Goal: Transaction & Acquisition: Purchase product/service

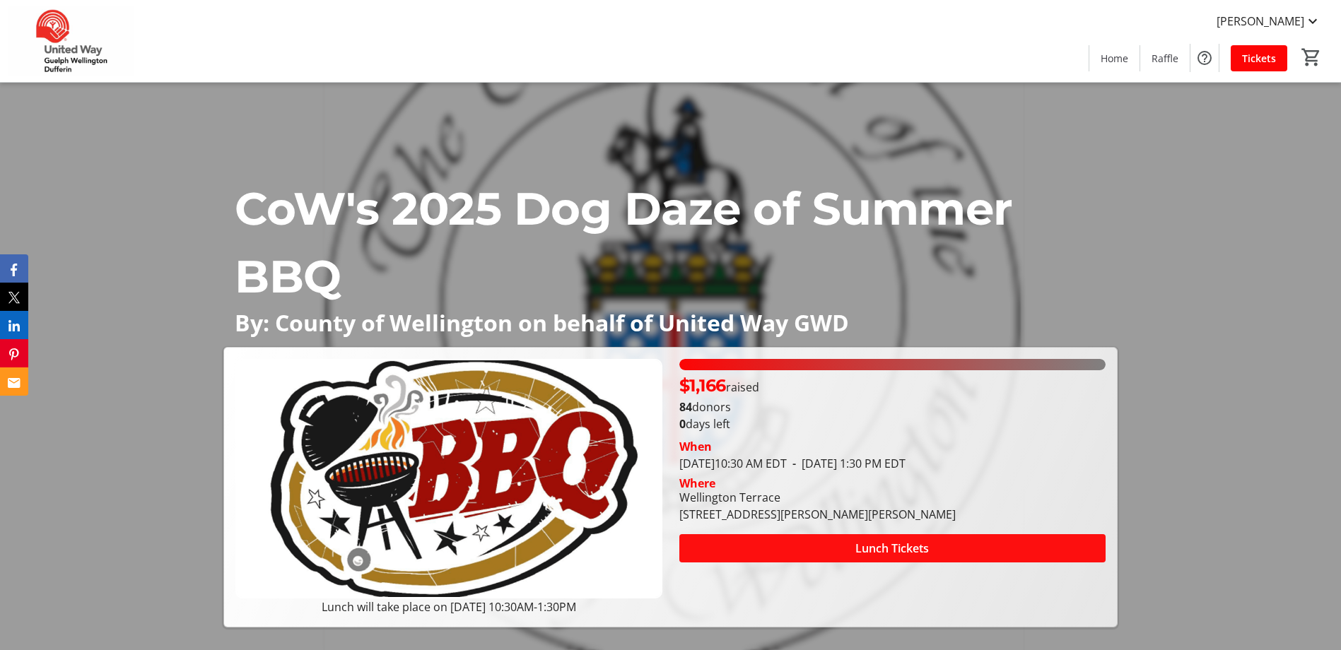
click at [894, 548] on span "Lunch Tickets" at bounding box center [891, 548] width 73 height 17
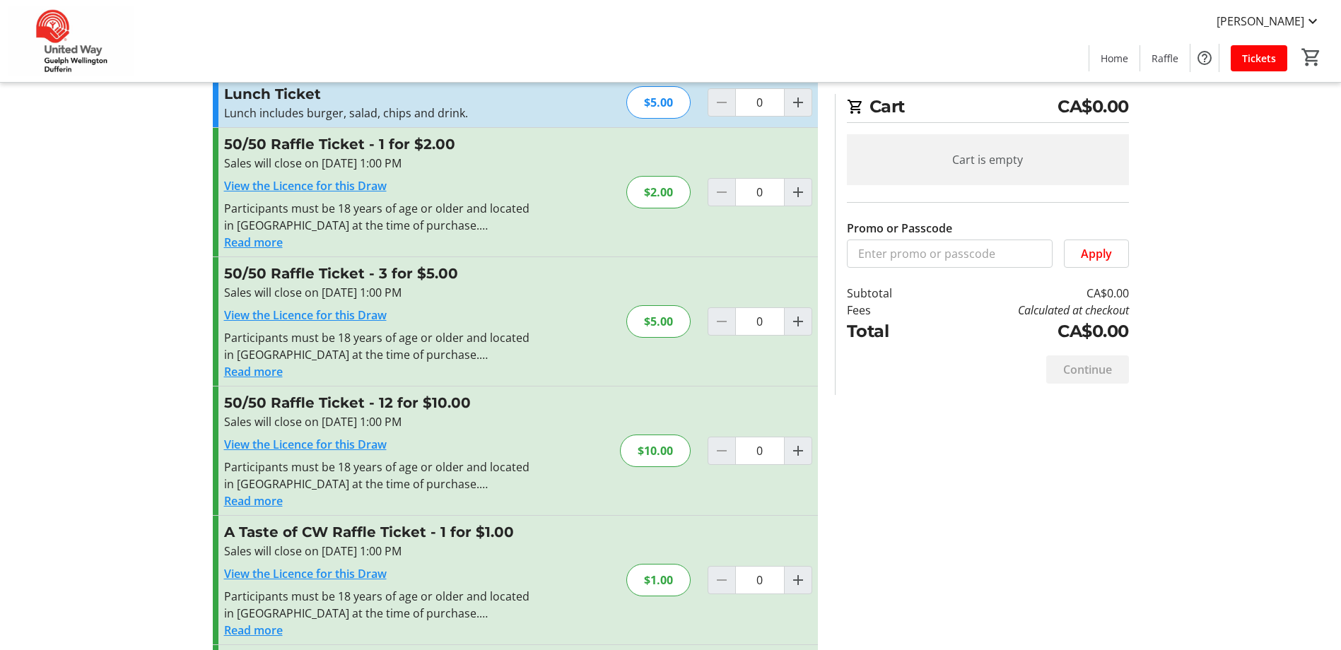
scroll to position [71, 0]
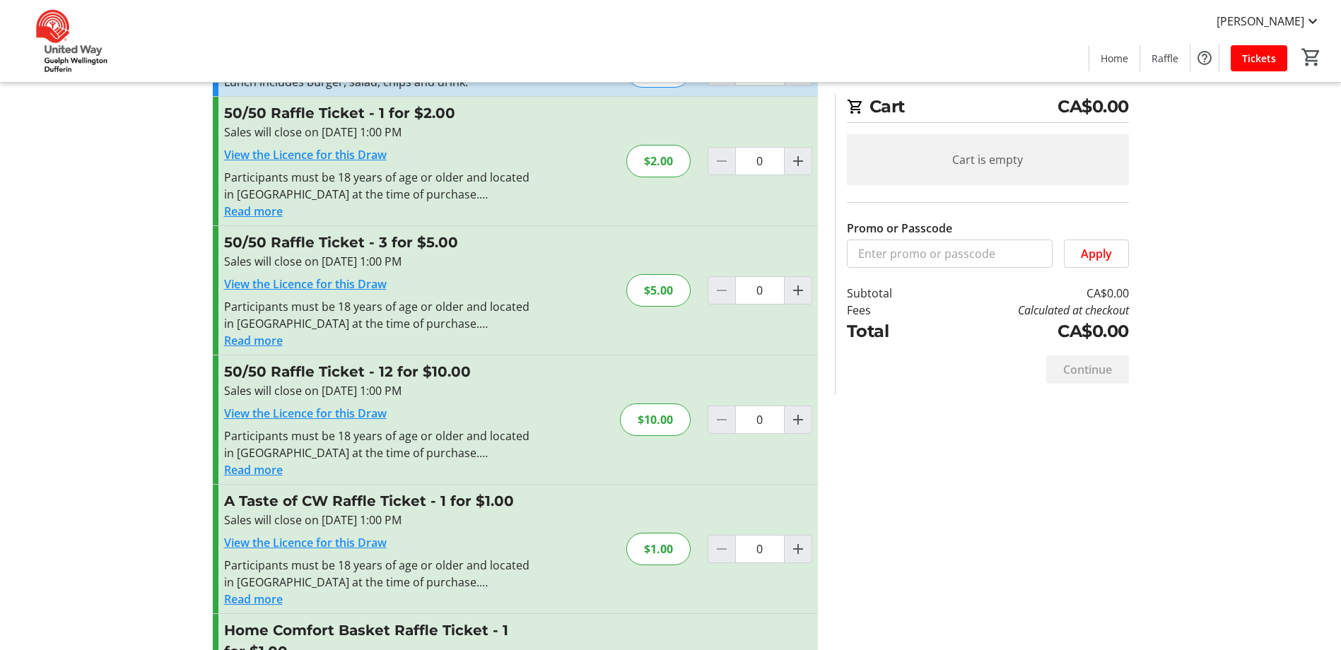
click at [252, 473] on button "Read more" at bounding box center [253, 469] width 59 height 17
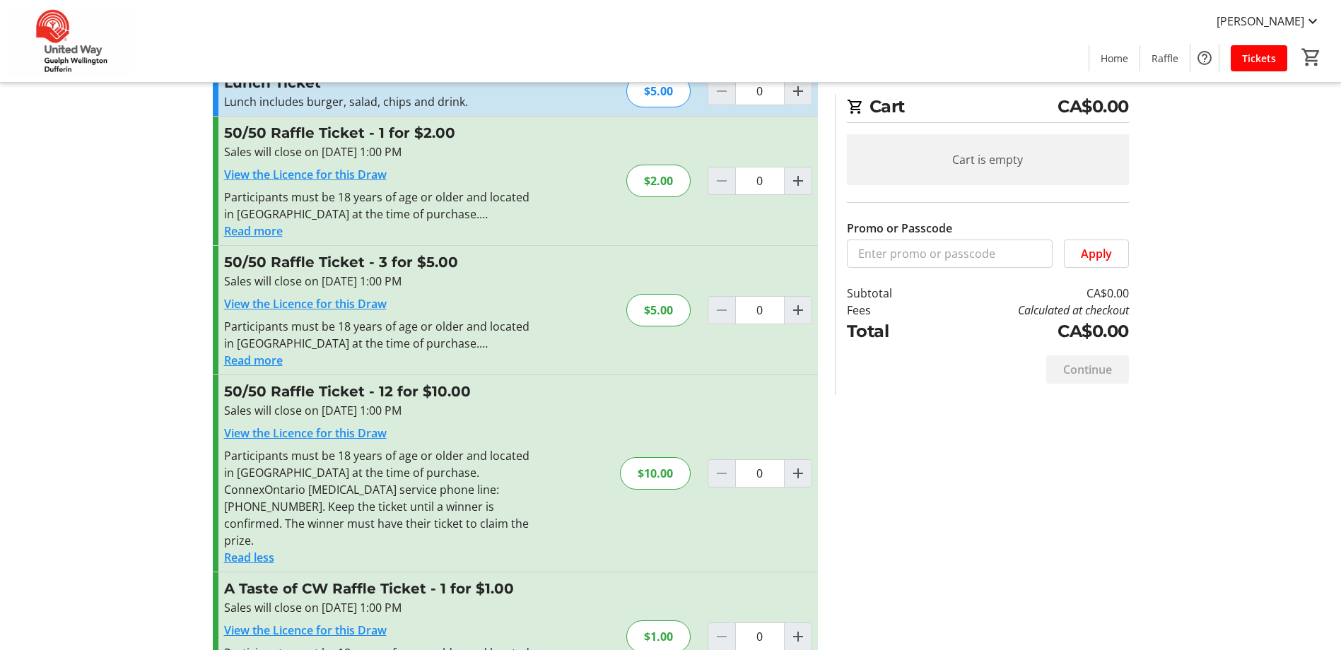
scroll to position [49, 0]
click at [797, 466] on mat-icon "Increment by one" at bounding box center [797, 474] width 17 height 17
type input "1"
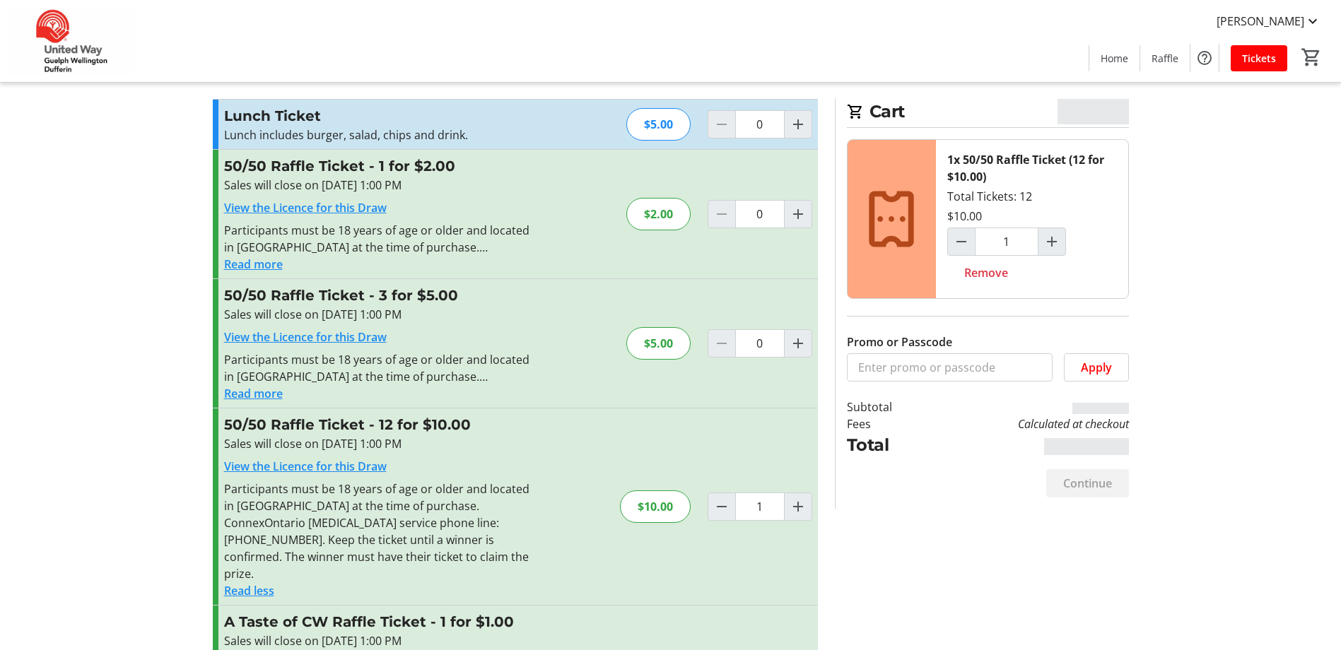
scroll to position [0, 0]
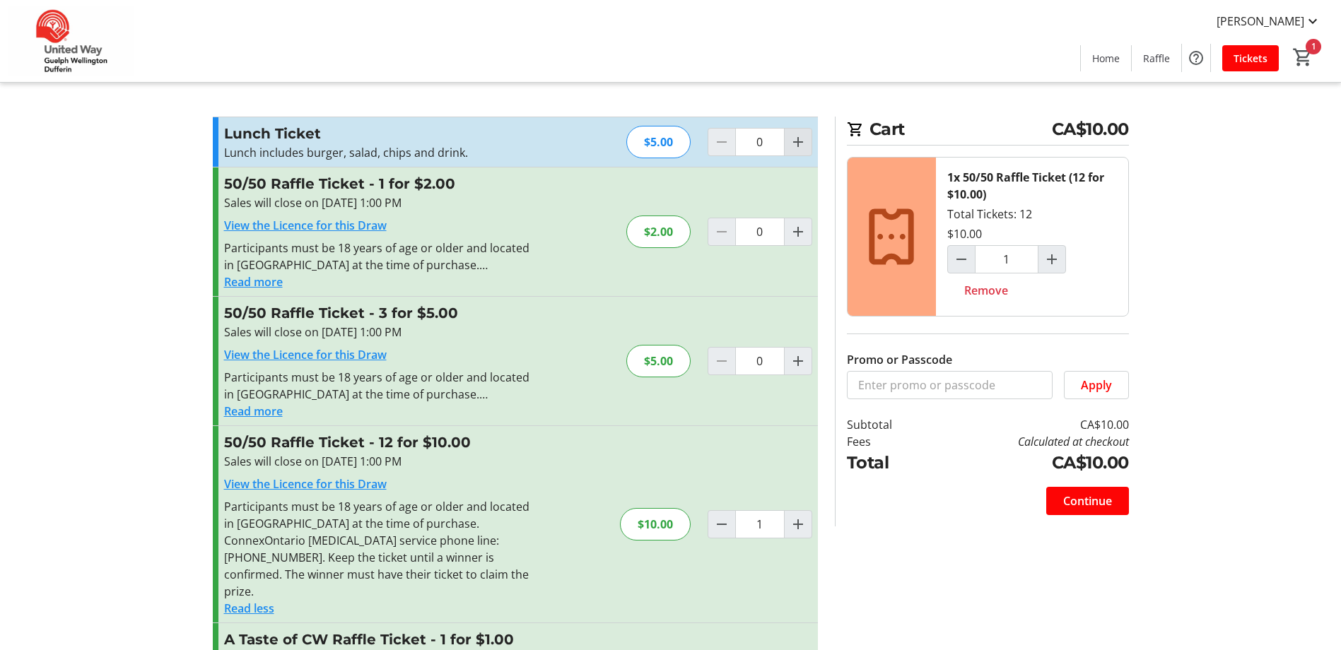
click at [799, 143] on mat-icon "Increment by one" at bounding box center [797, 142] width 17 height 17
type input "1"
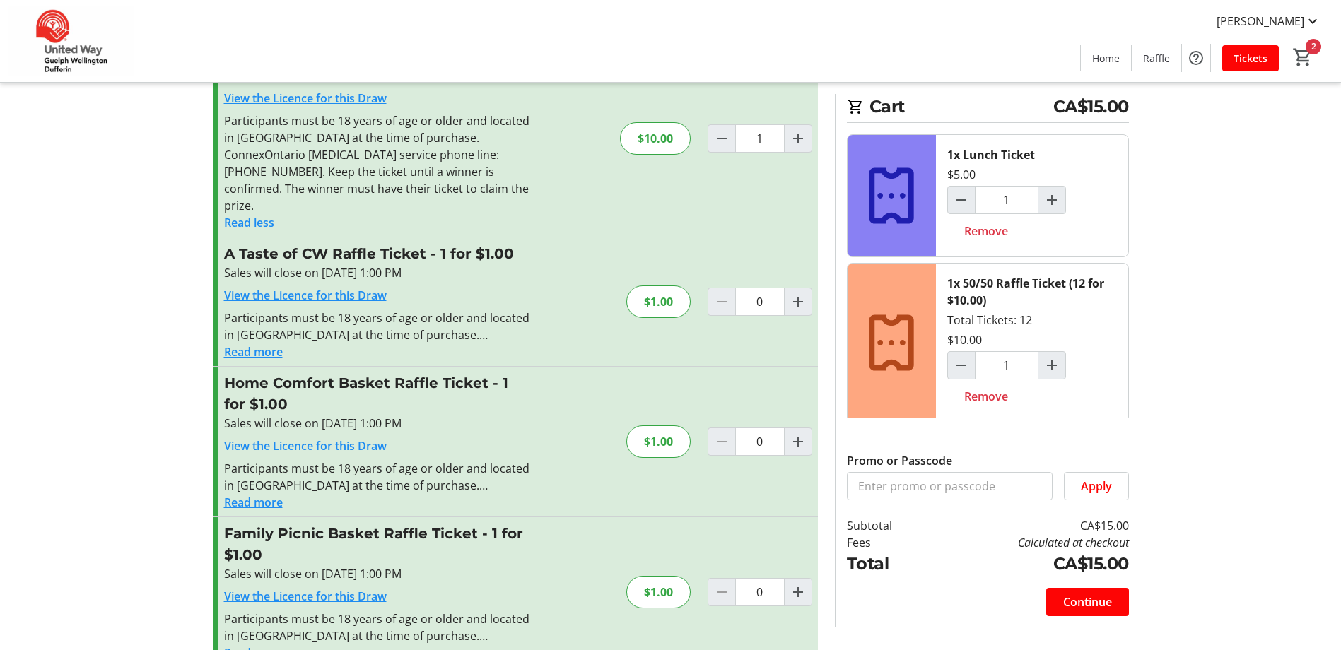
scroll to position [403, 0]
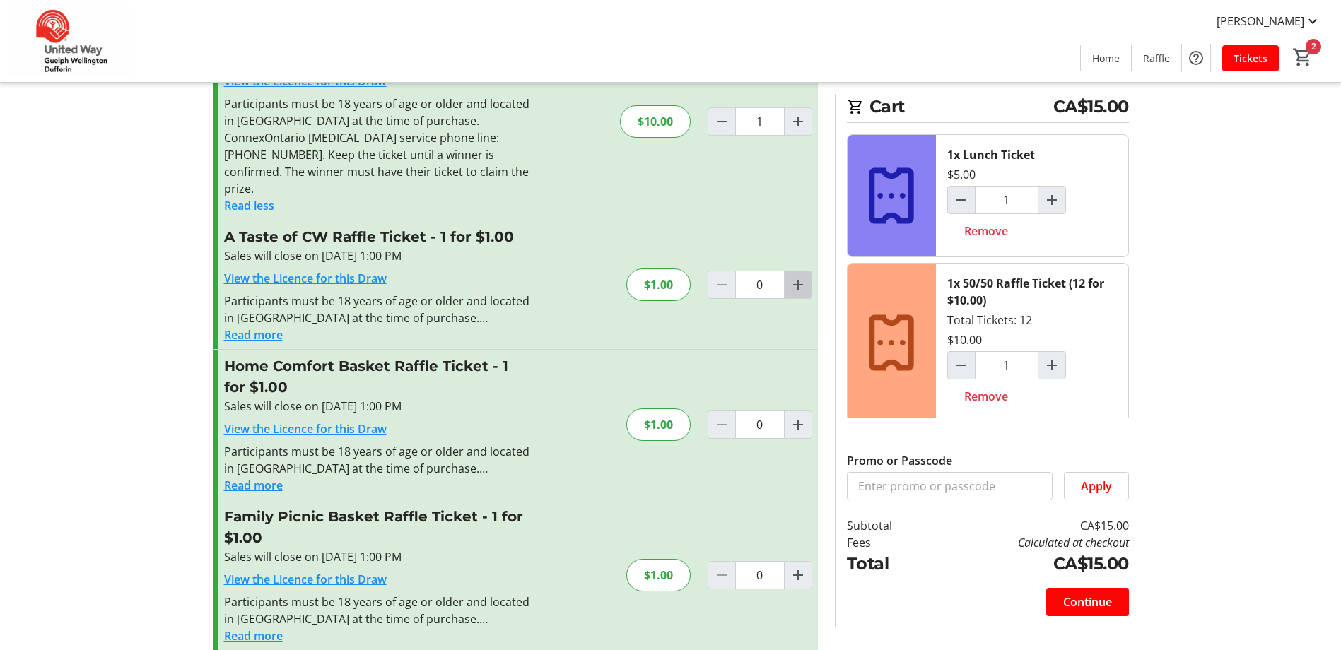
click at [792, 276] on mat-icon "Increment by one" at bounding box center [797, 284] width 17 height 17
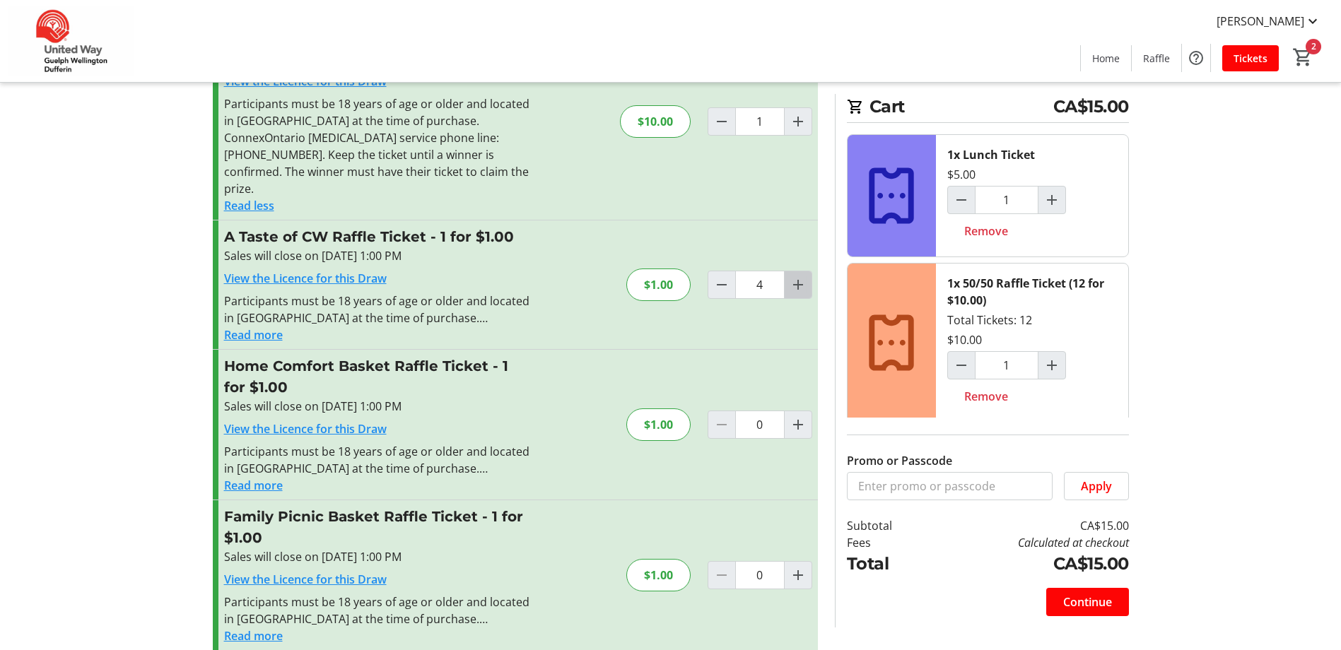
type input "5"
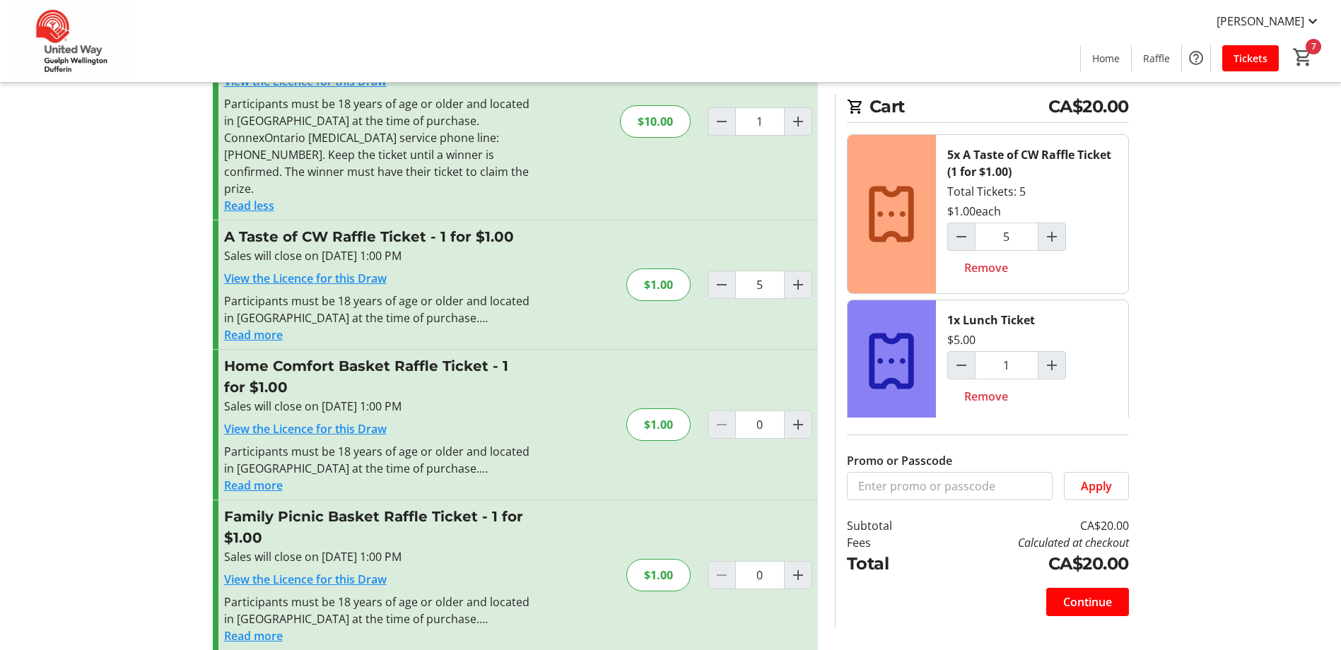
click at [242, 327] on button "Read more" at bounding box center [253, 335] width 59 height 17
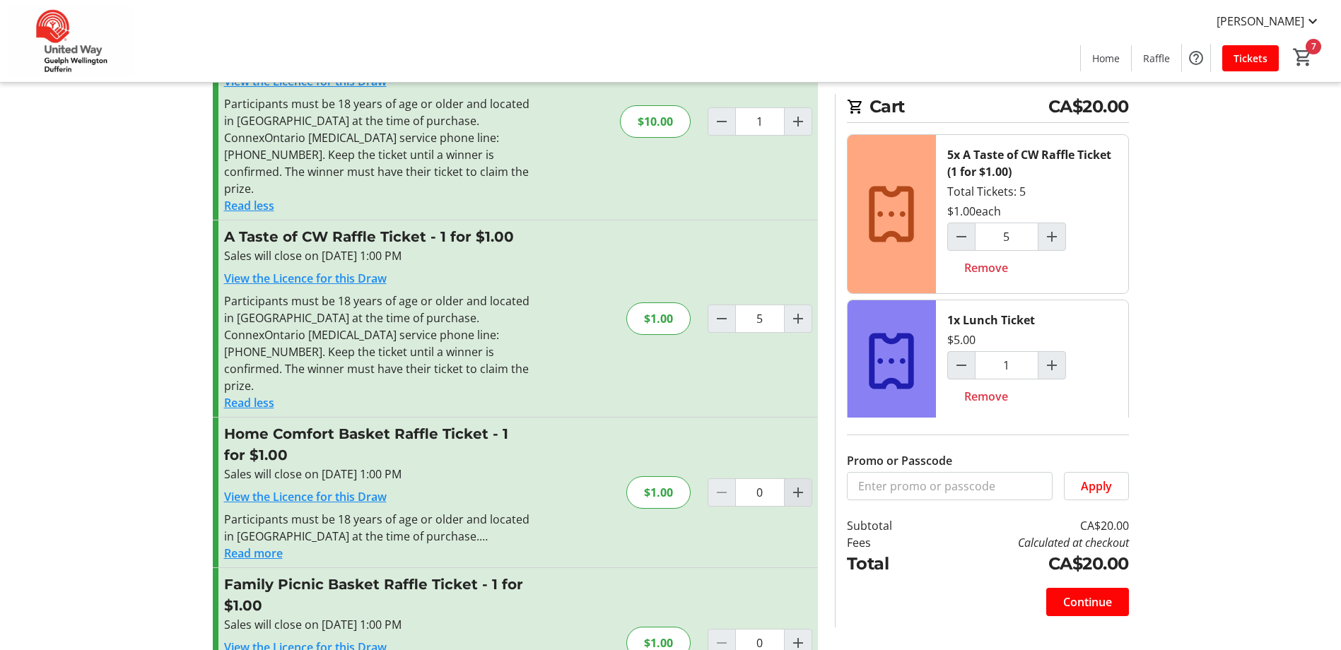
click at [792, 484] on mat-icon "Increment by one" at bounding box center [797, 492] width 17 height 17
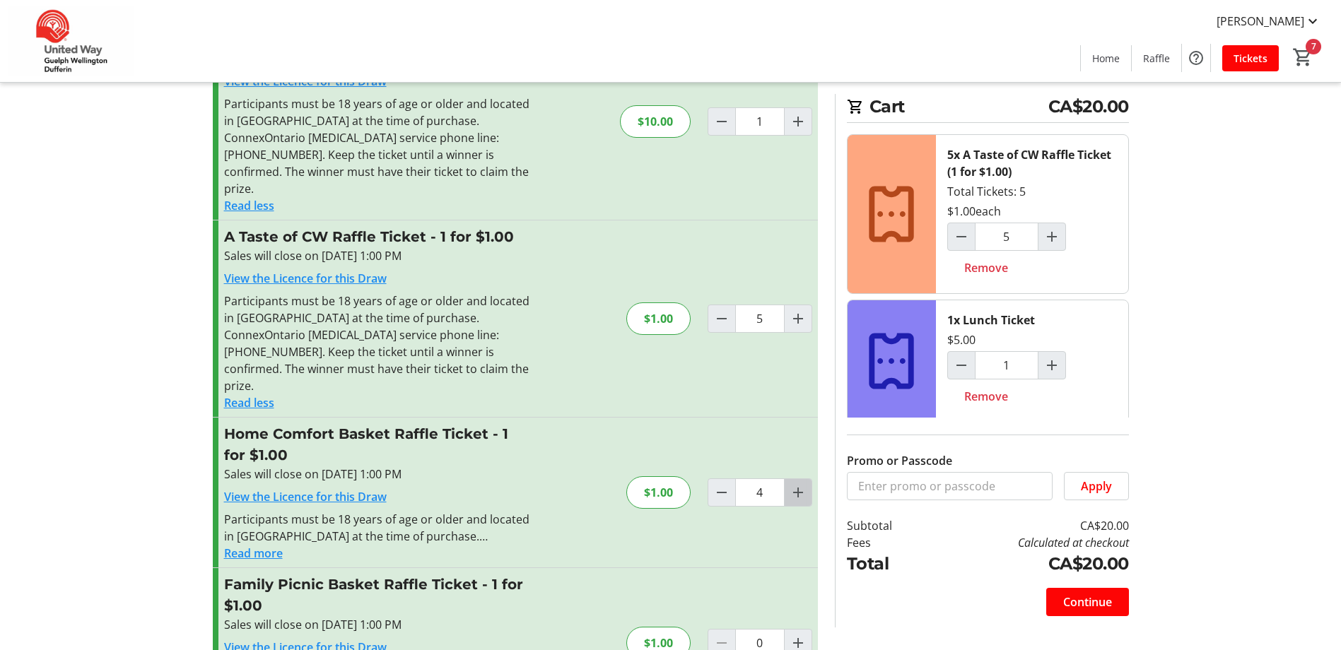
type input "5"
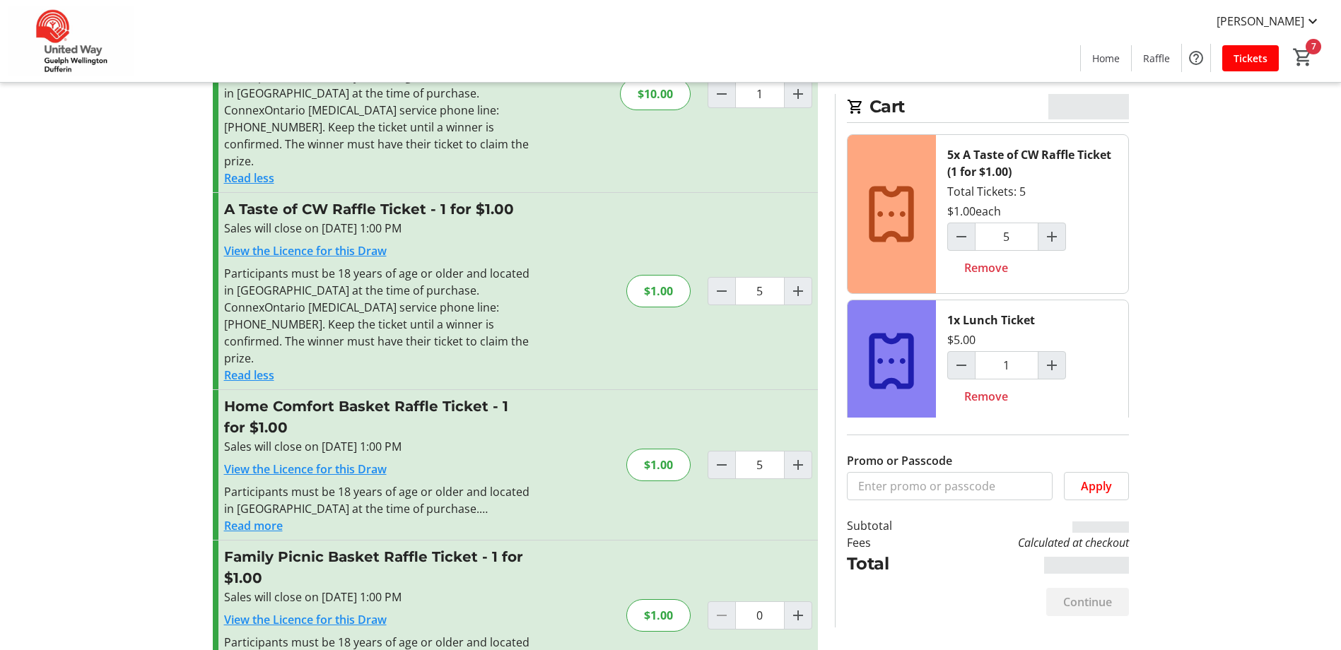
scroll to position [454, 0]
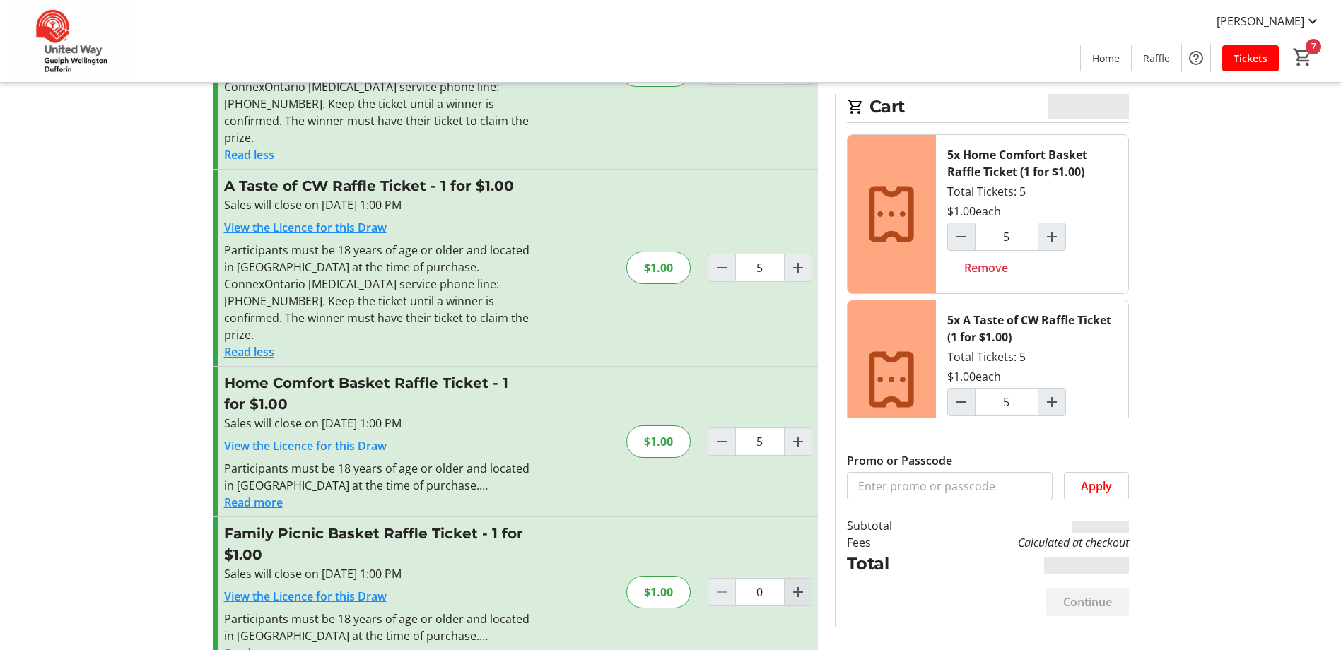
click at [793, 584] on mat-icon "Increment by one" at bounding box center [797, 592] width 17 height 17
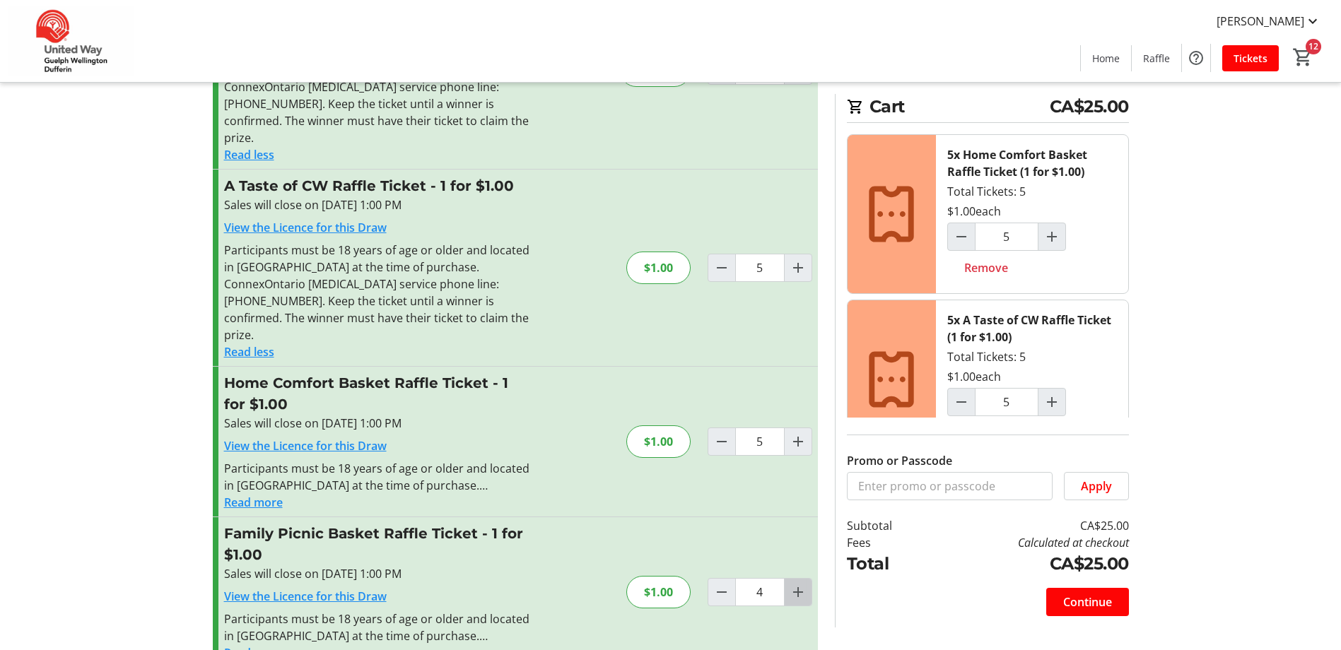
type input "5"
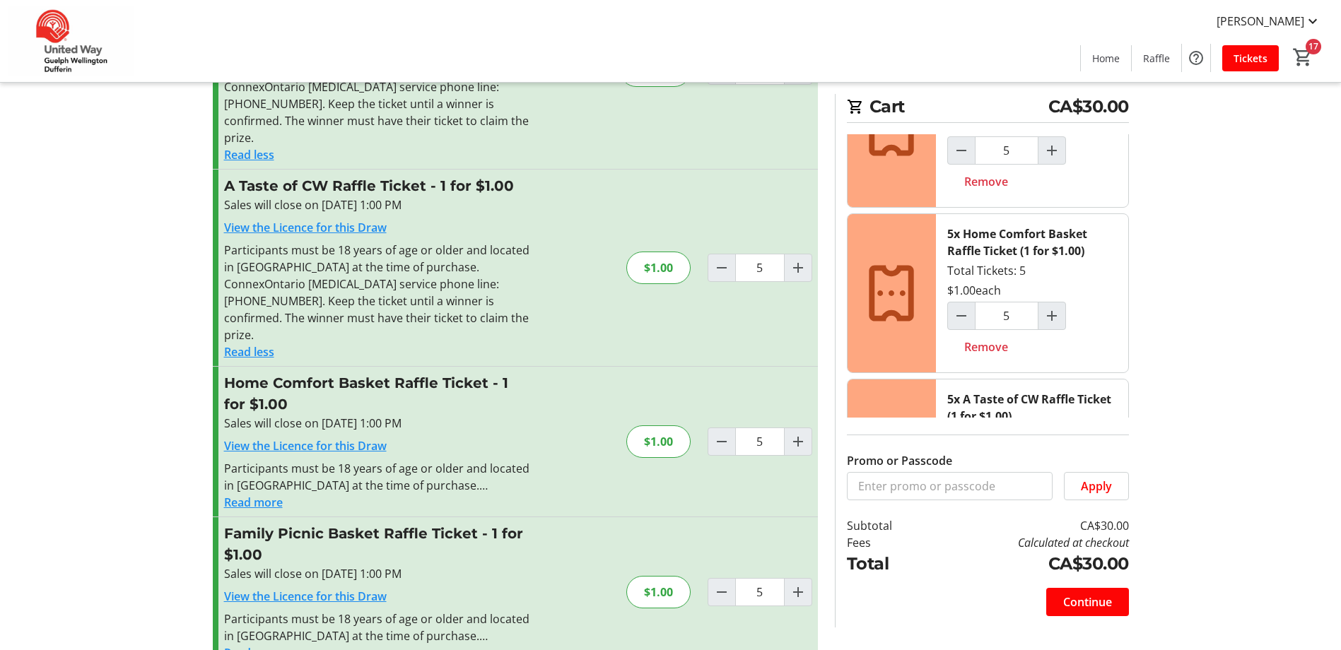
scroll to position [0, 0]
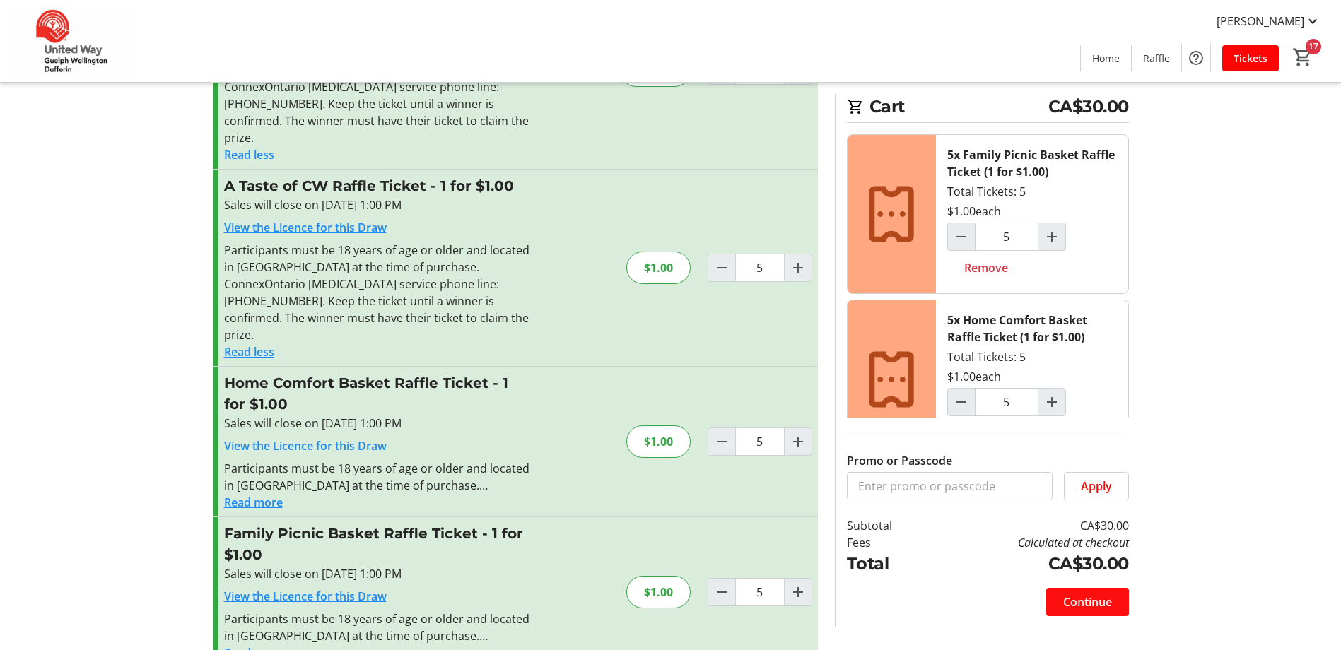
click at [1081, 604] on span "Continue" at bounding box center [1087, 602] width 49 height 17
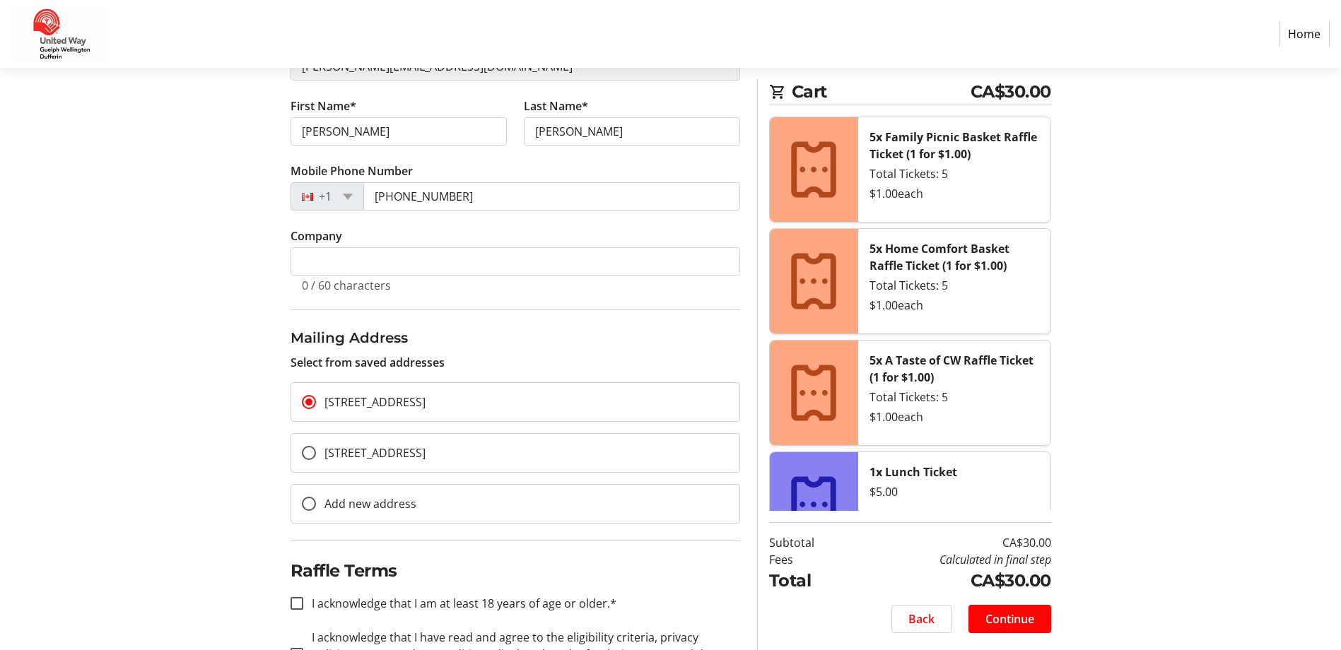
scroll to position [276, 0]
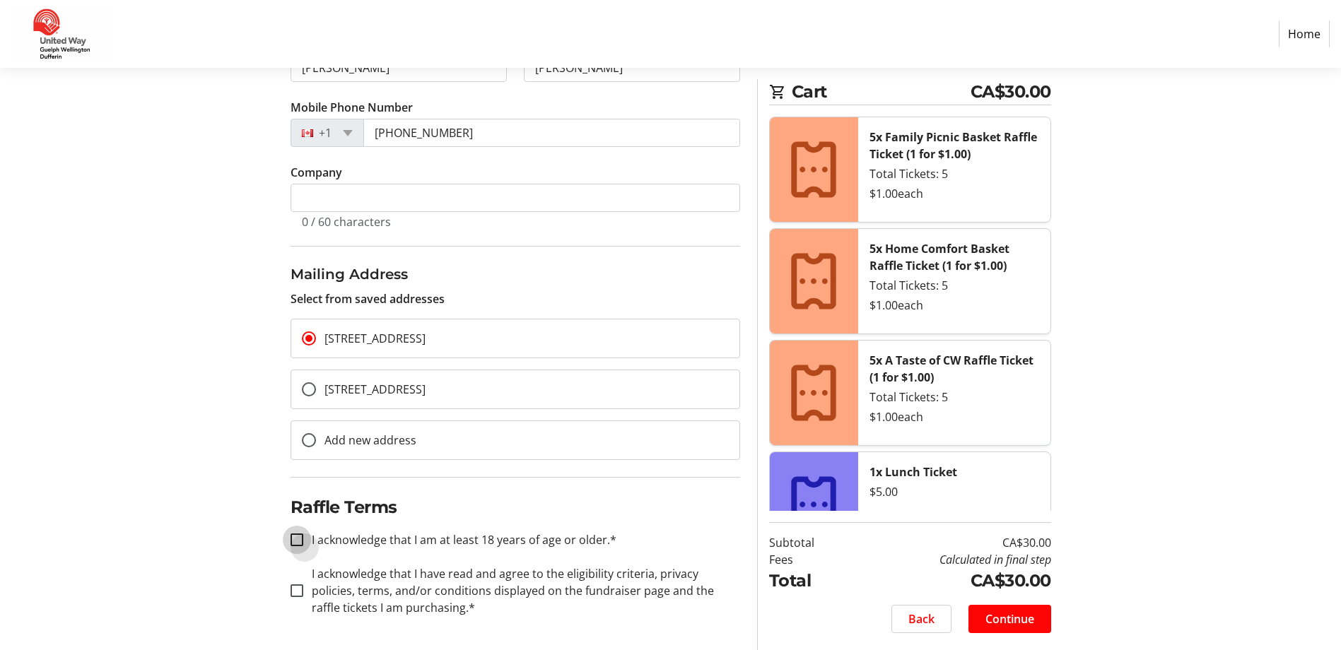
click at [295, 539] on input "I acknowledge that I am at least 18 years of age or older.*" at bounding box center [296, 540] width 13 height 13
checkbox input "true"
click at [294, 590] on input "I acknowledge that I have read and agree to the eligibility criteria, privacy p…" at bounding box center [296, 590] width 13 height 13
checkbox input "true"
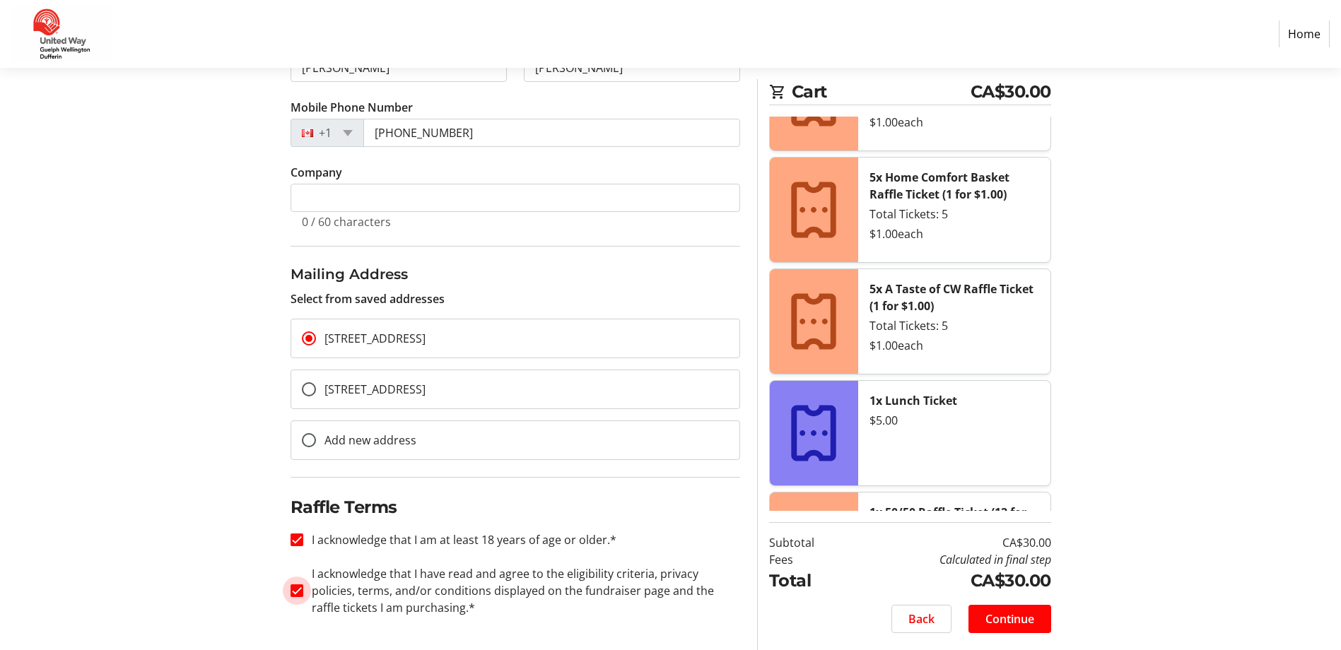
scroll to position [0, 0]
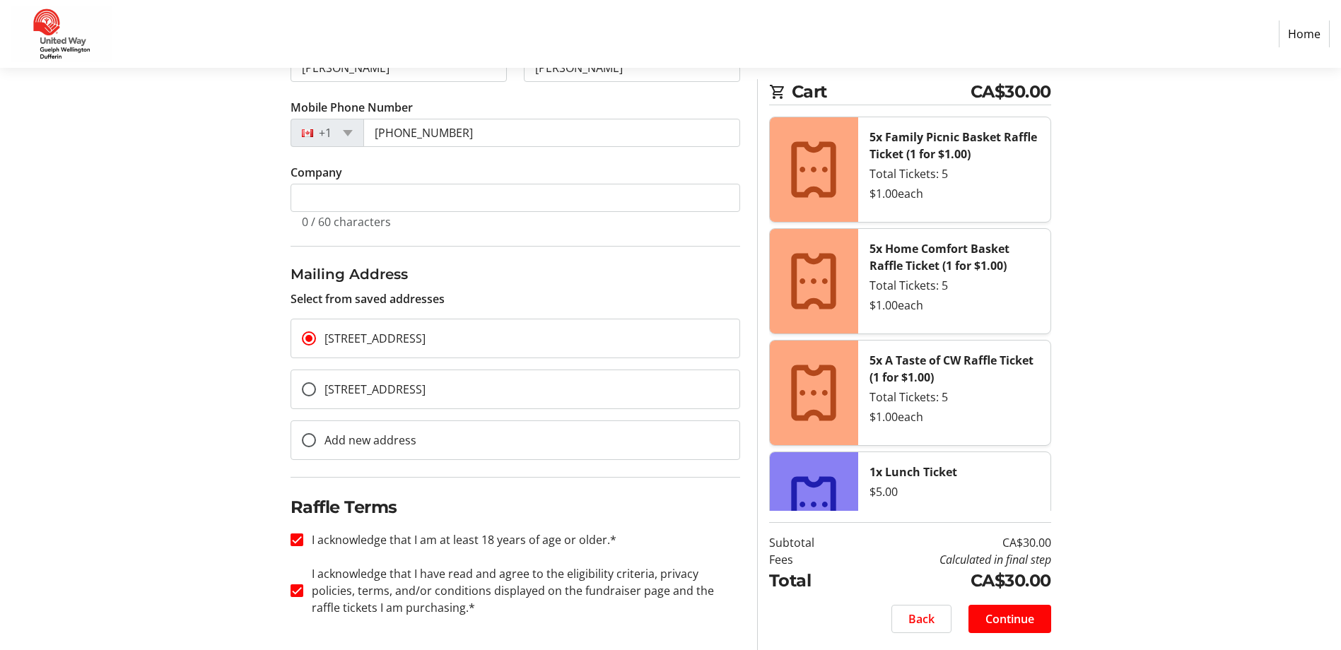
click at [1011, 618] on span "Continue" at bounding box center [1009, 619] width 49 height 17
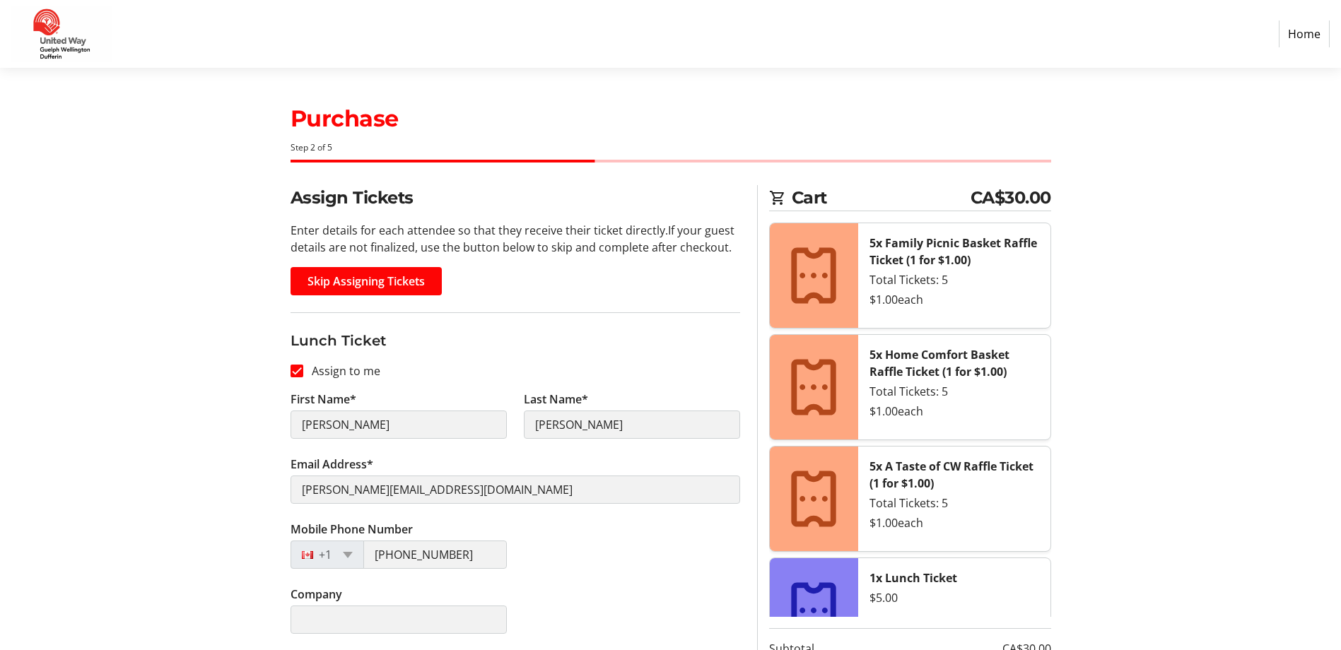
scroll to position [106, 0]
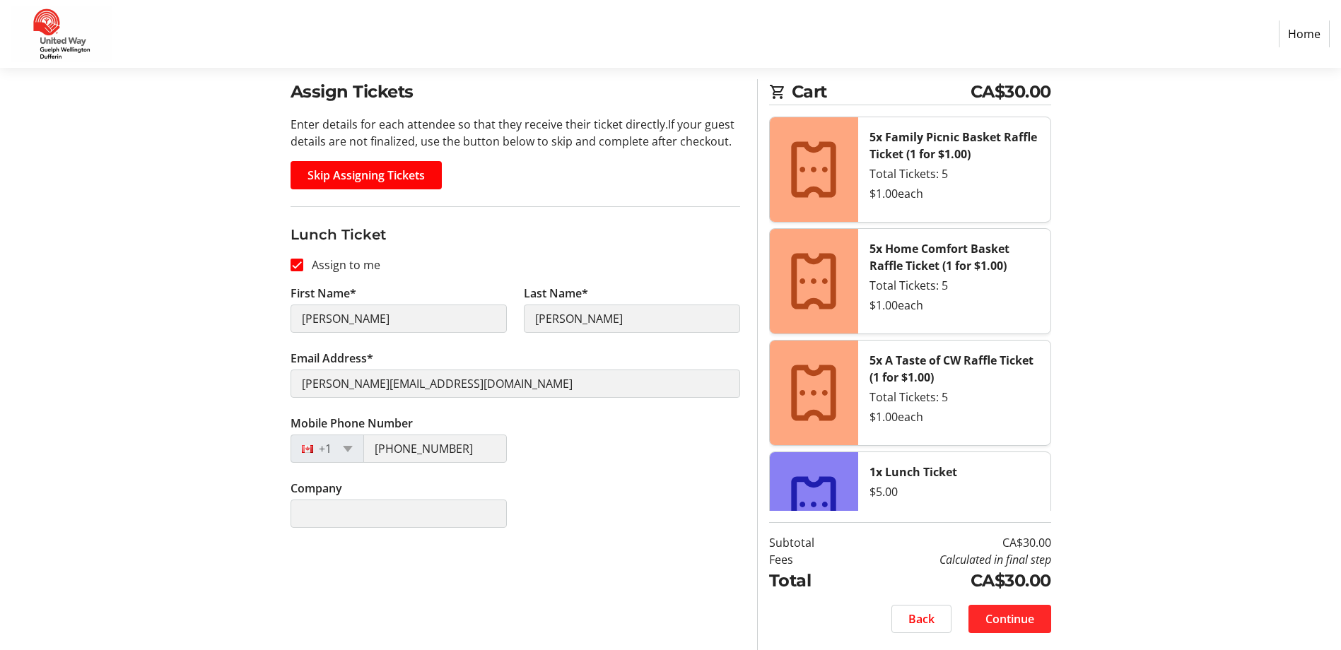
click at [991, 618] on span "Continue" at bounding box center [1009, 619] width 49 height 17
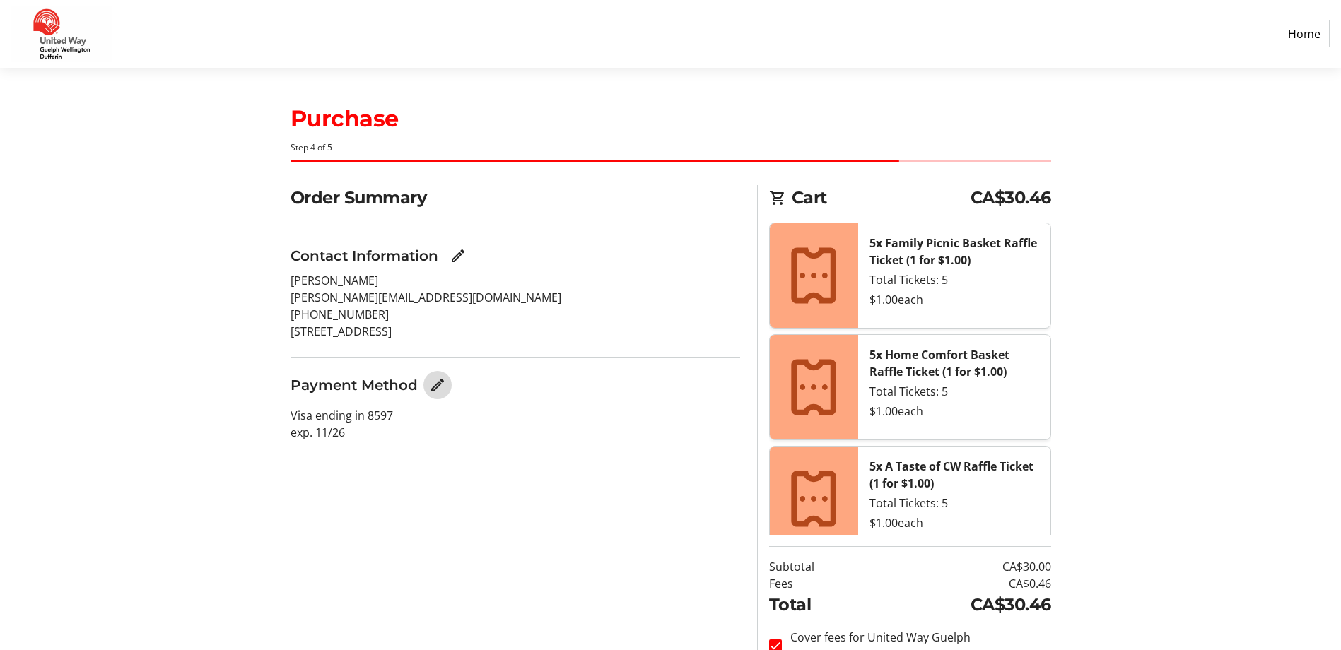
click at [440, 378] on mat-icon "Edit Payment Method" at bounding box center [437, 385] width 17 height 17
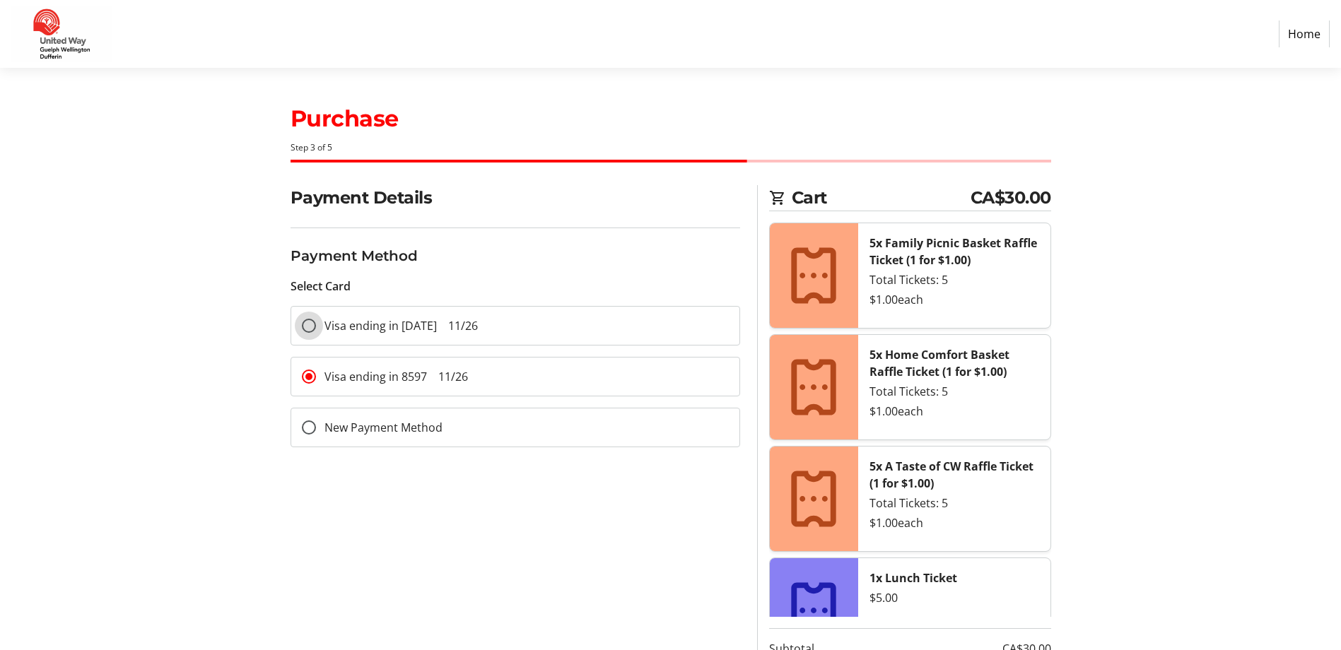
click at [309, 321] on input "Visa ending in [DATE] 11/26" at bounding box center [309, 326] width 14 height 14
radio input "true"
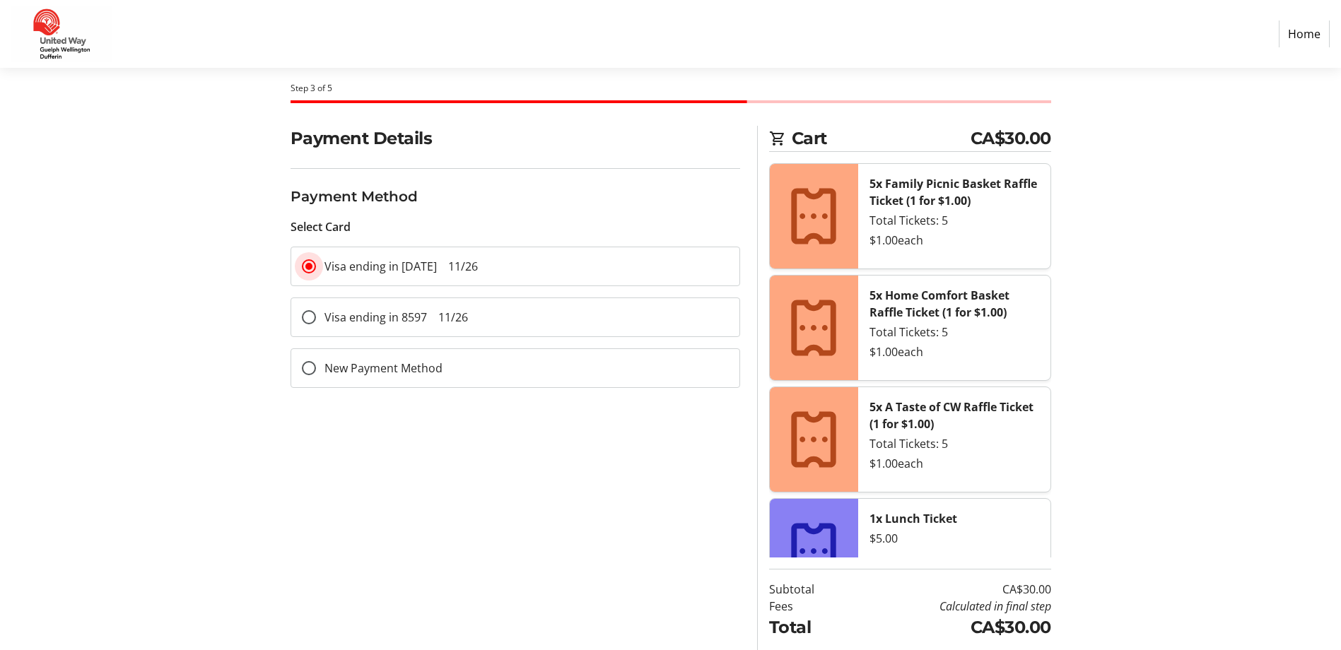
scroll to position [106, 0]
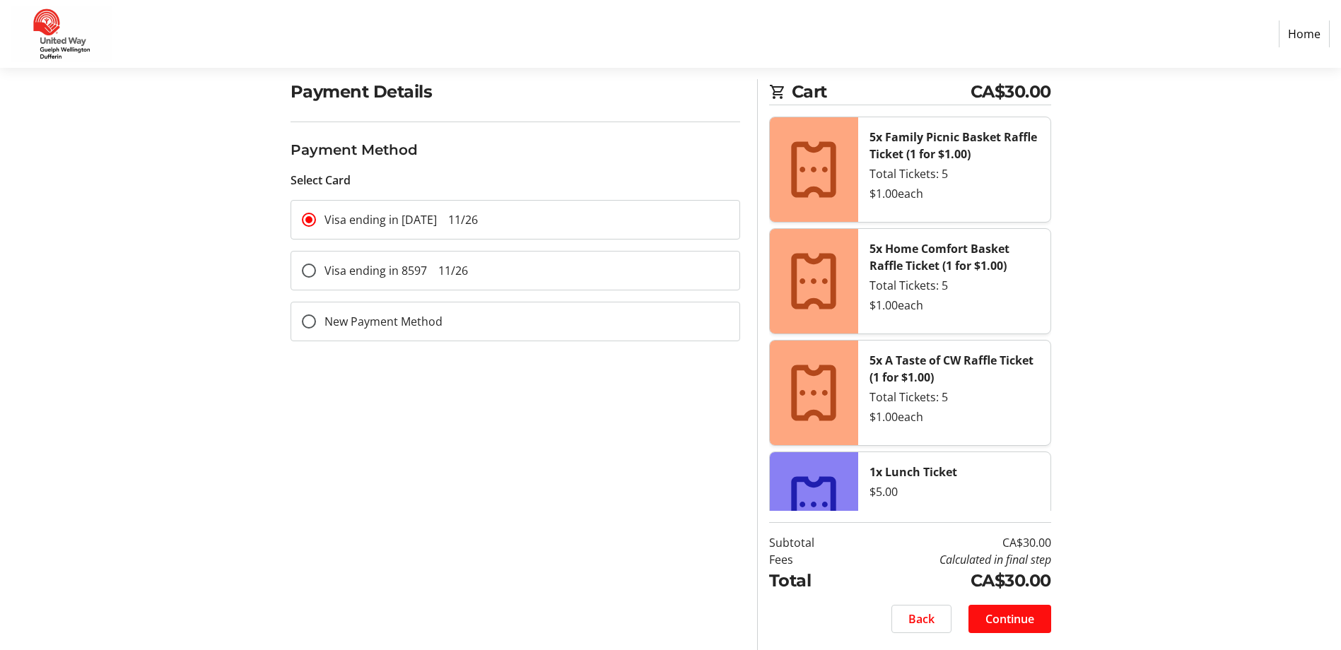
click at [1005, 621] on span "Continue" at bounding box center [1009, 619] width 49 height 17
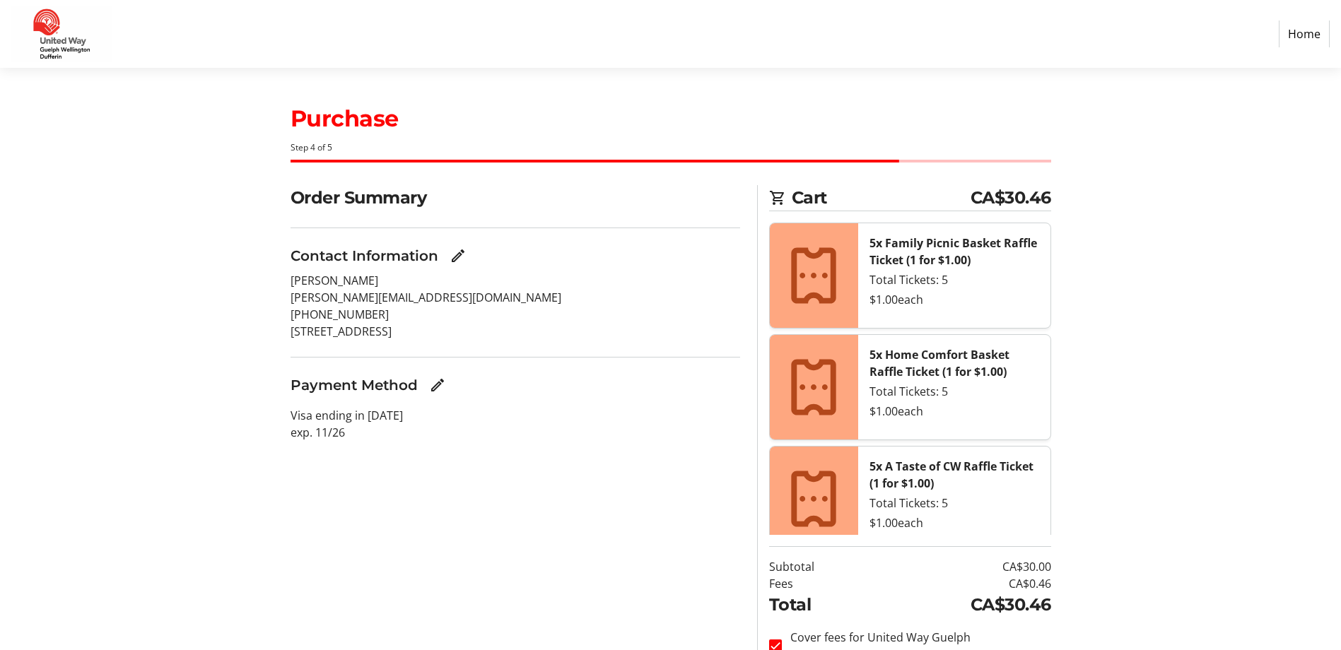
scroll to position [106, 0]
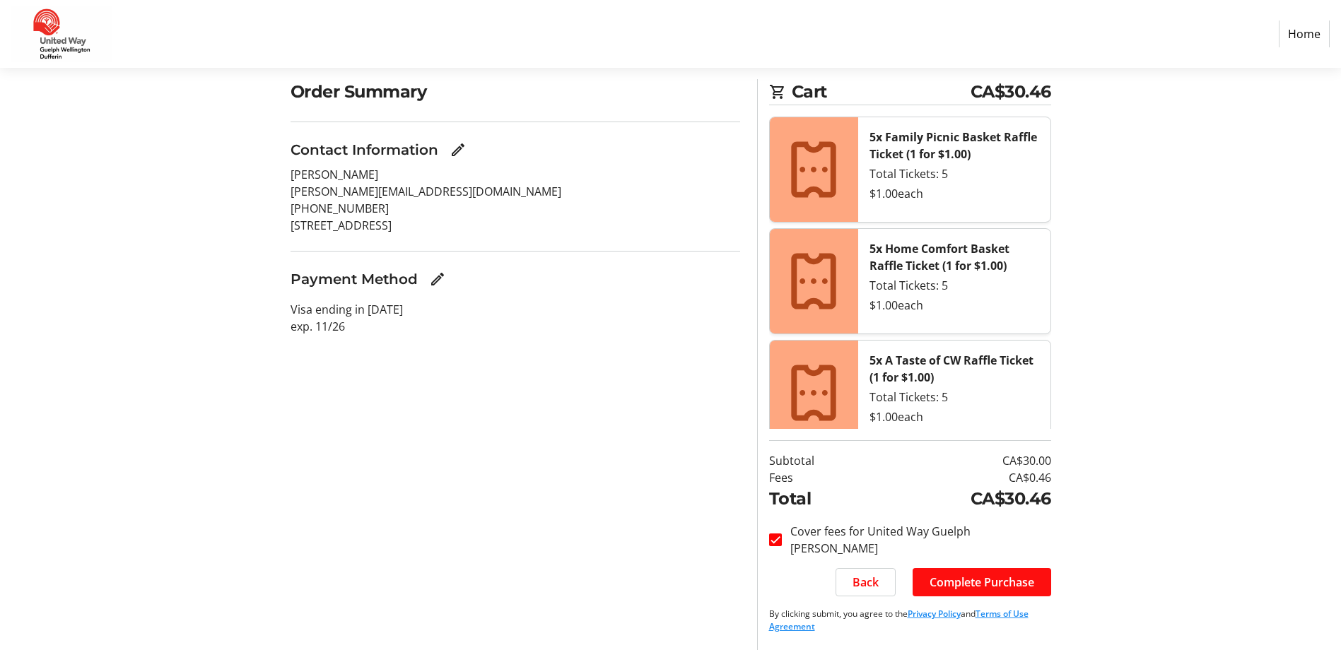
click at [995, 576] on span "Complete Purchase" at bounding box center [981, 582] width 105 height 17
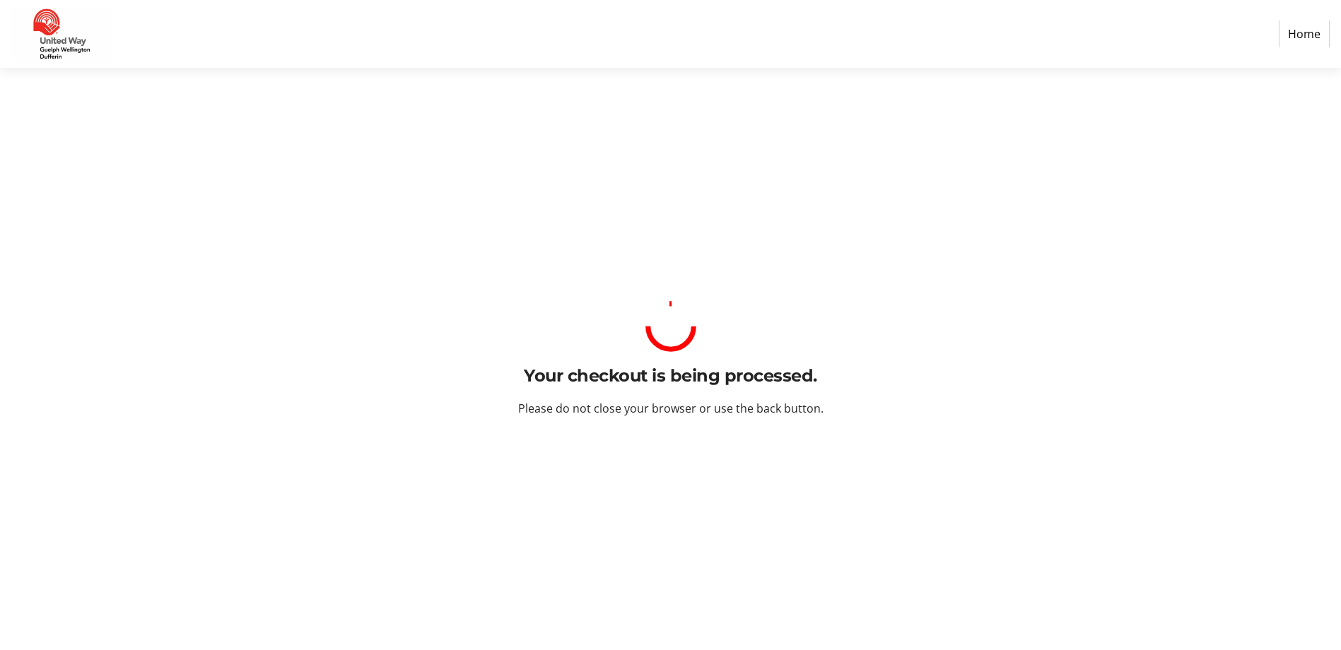
scroll to position [0, 0]
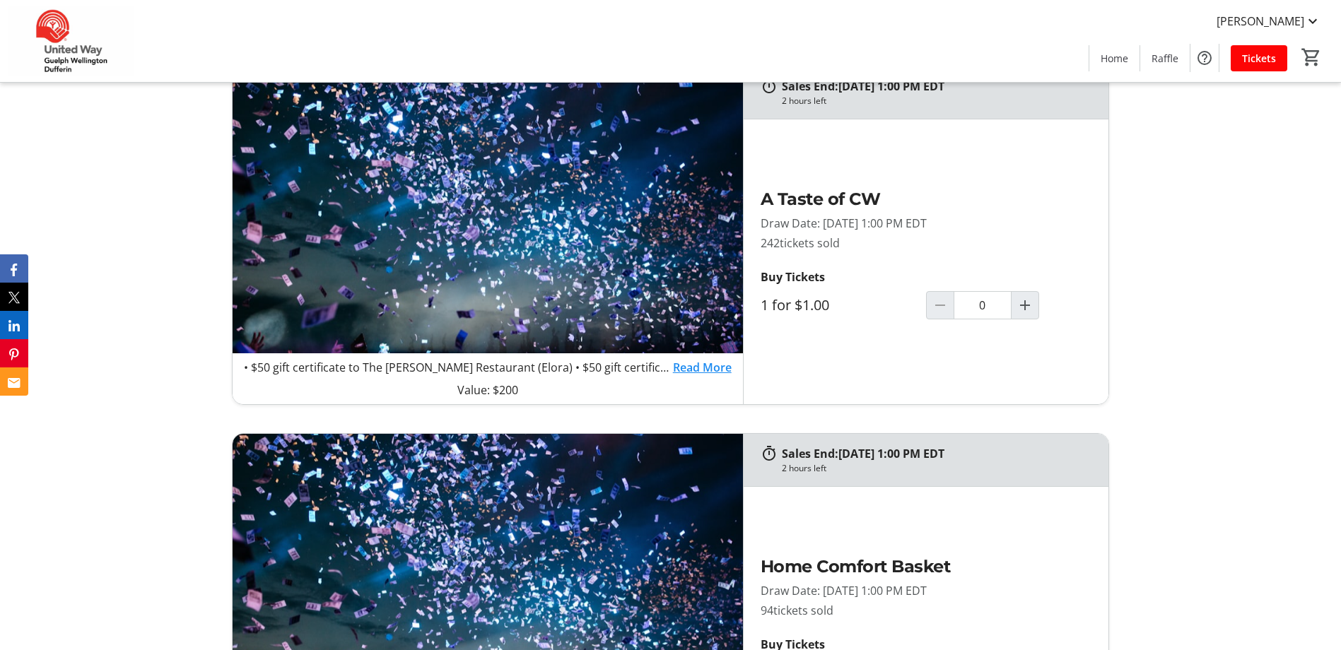
scroll to position [848, 0]
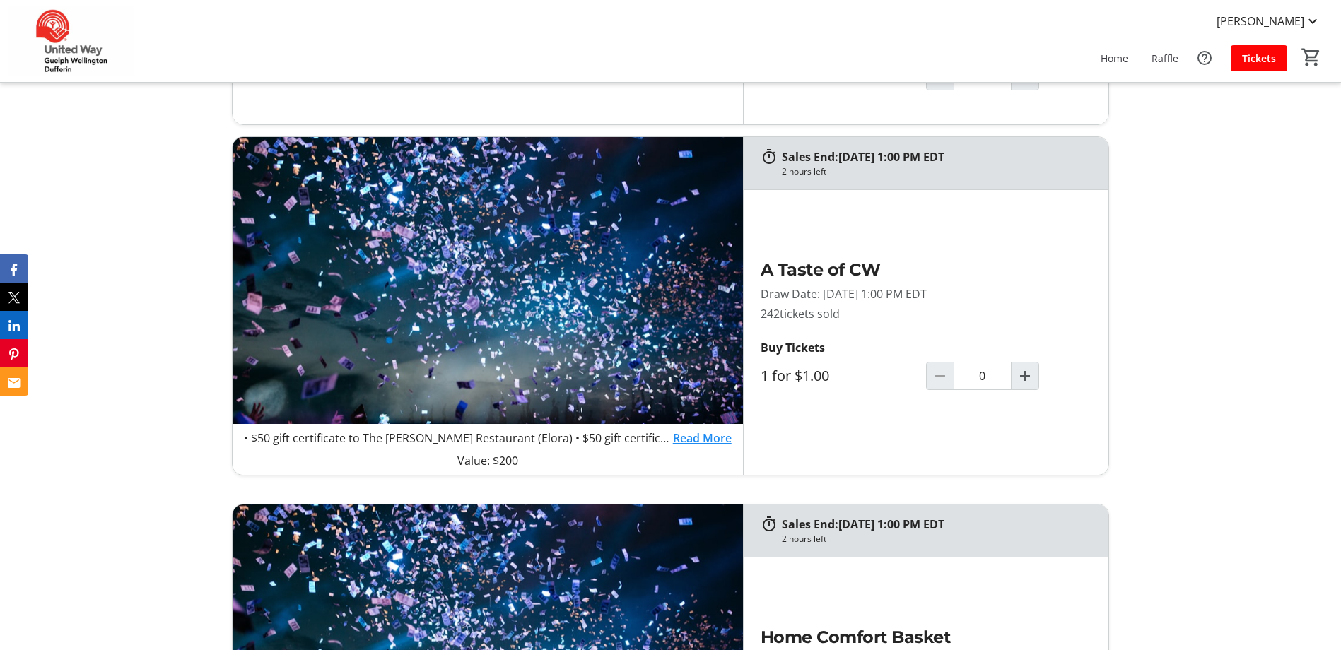
click at [683, 437] on link "Read More" at bounding box center [702, 438] width 59 height 17
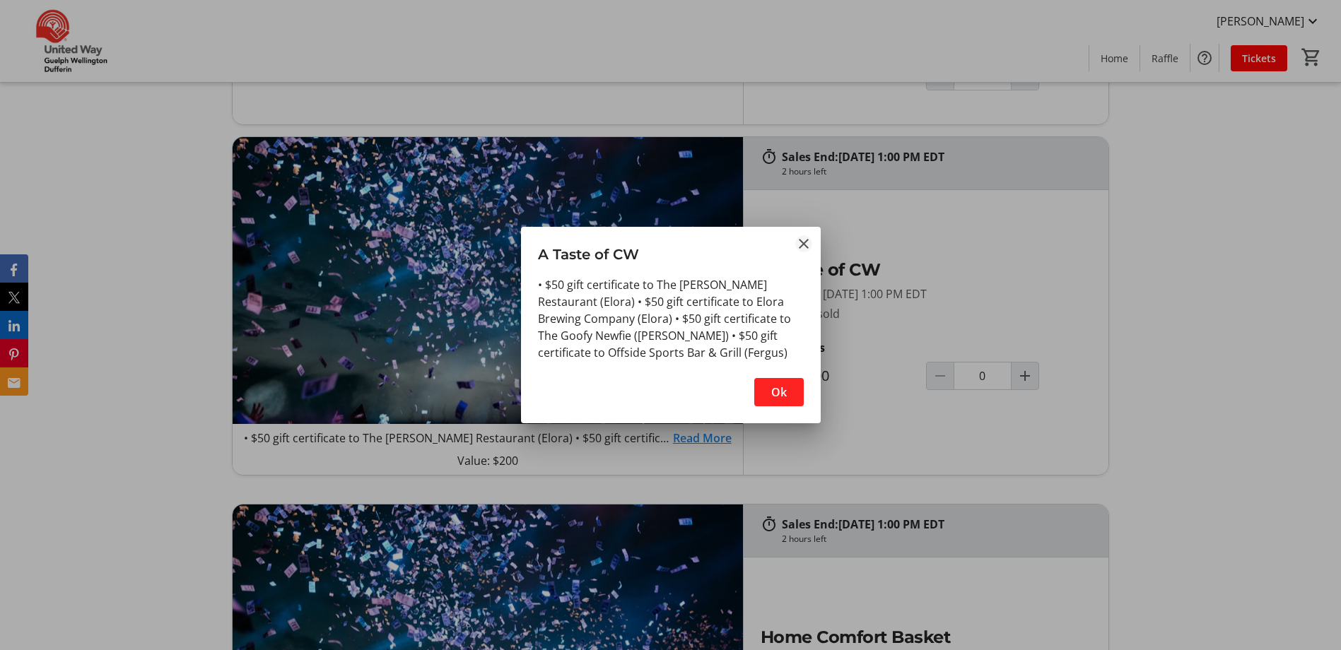
click at [800, 246] on mat-icon "Close" at bounding box center [803, 243] width 17 height 17
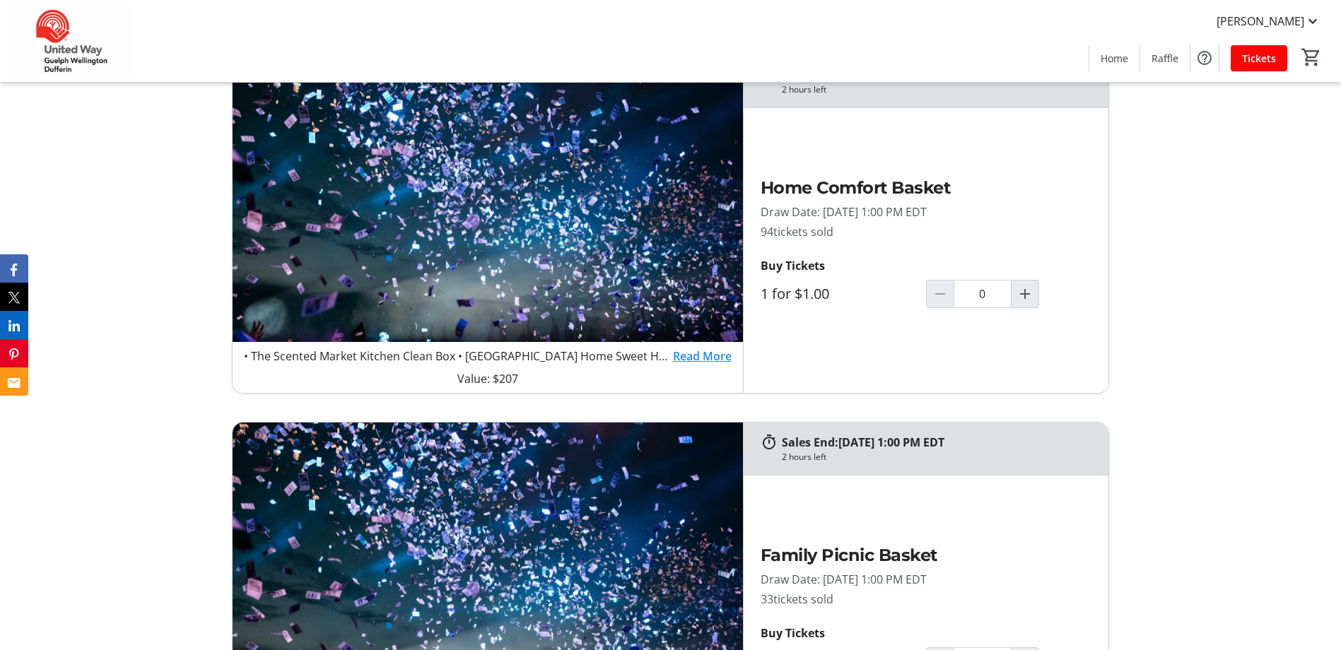
scroll to position [1272, 0]
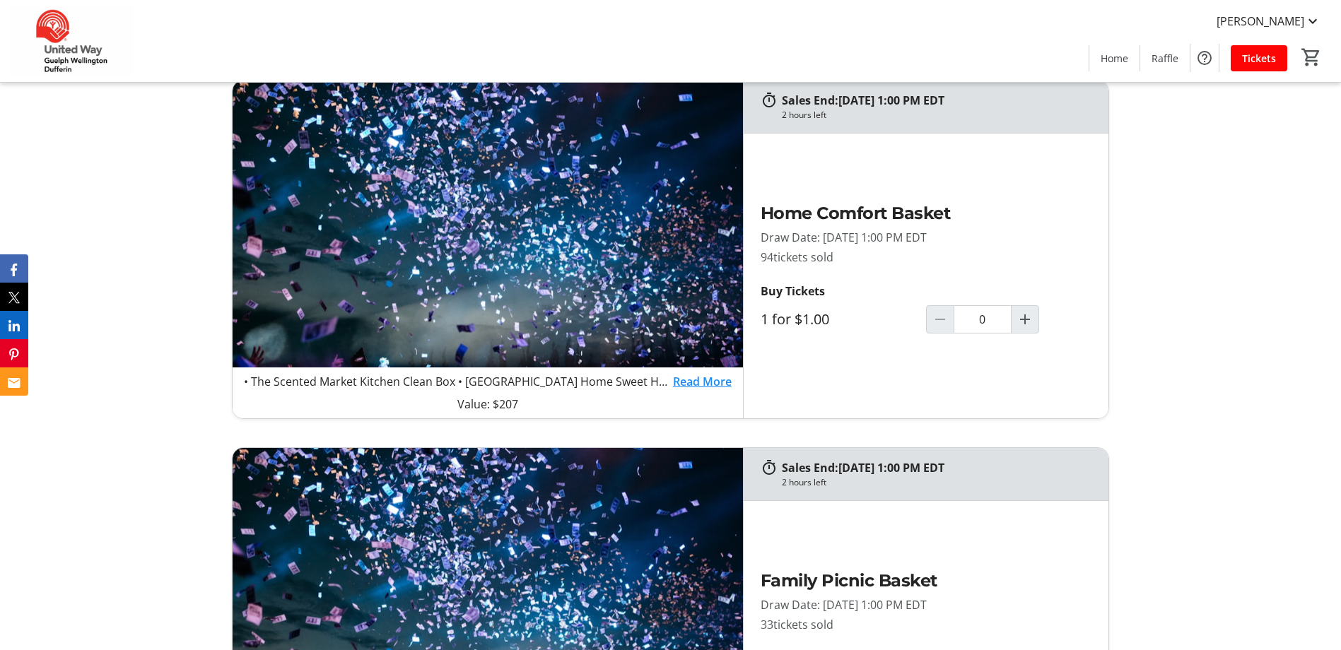
click at [687, 380] on link "Read More" at bounding box center [702, 381] width 59 height 17
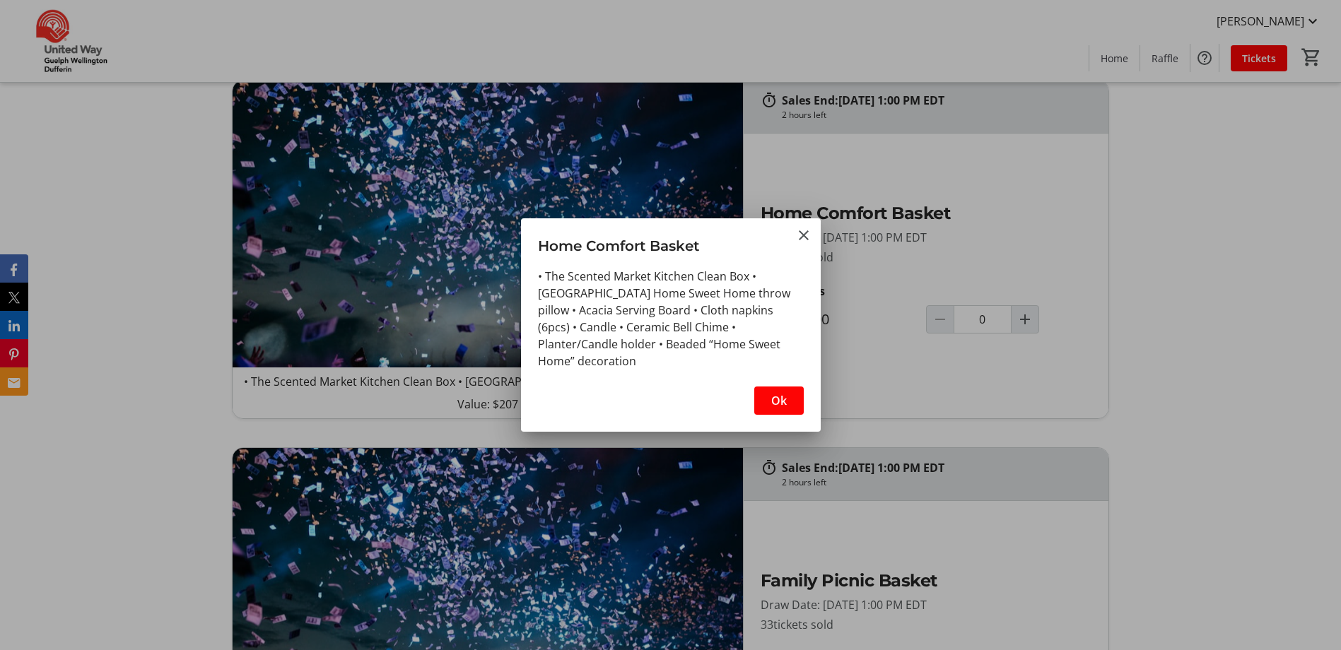
scroll to position [0, 0]
click at [802, 228] on mat-icon "Close" at bounding box center [803, 235] width 17 height 17
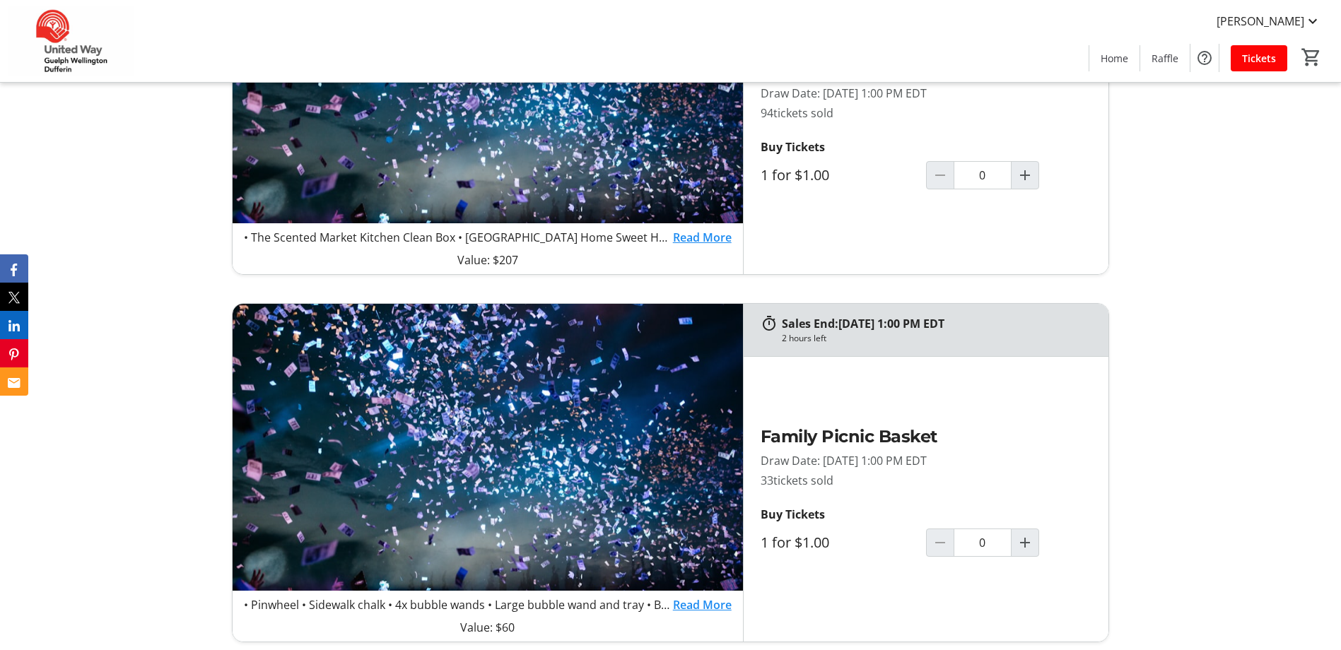
scroll to position [1555, 0]
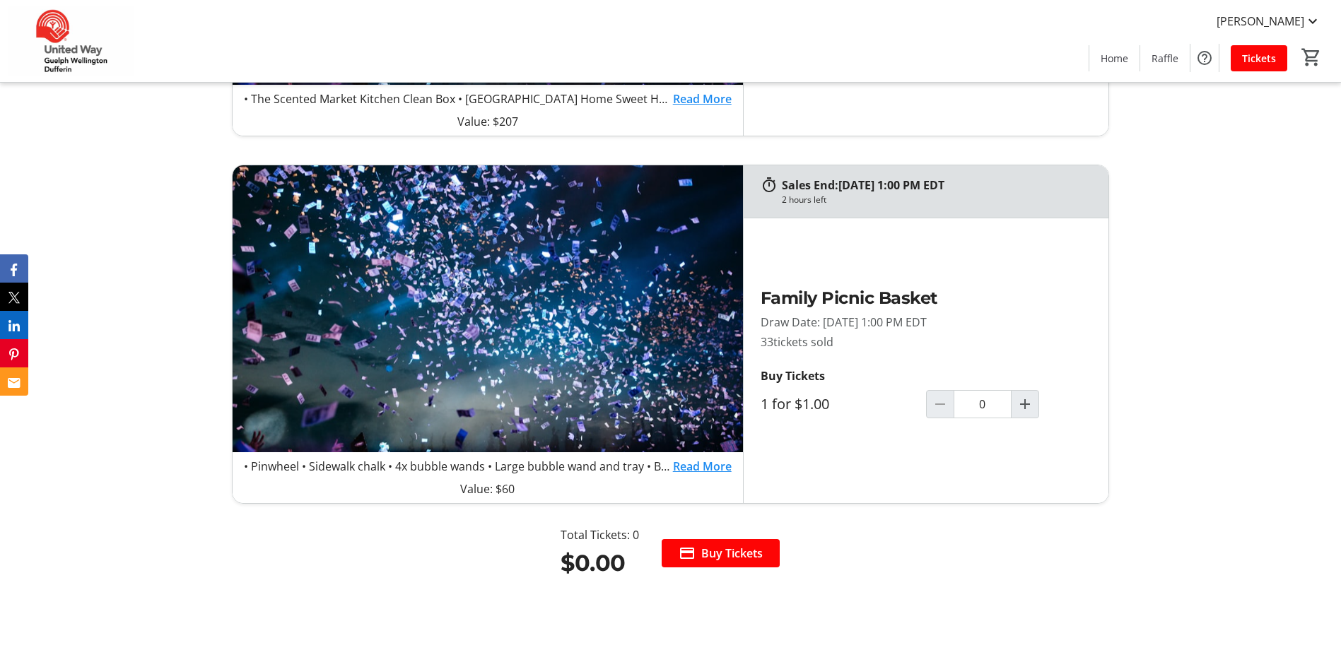
click at [681, 461] on link "Read More" at bounding box center [702, 466] width 59 height 17
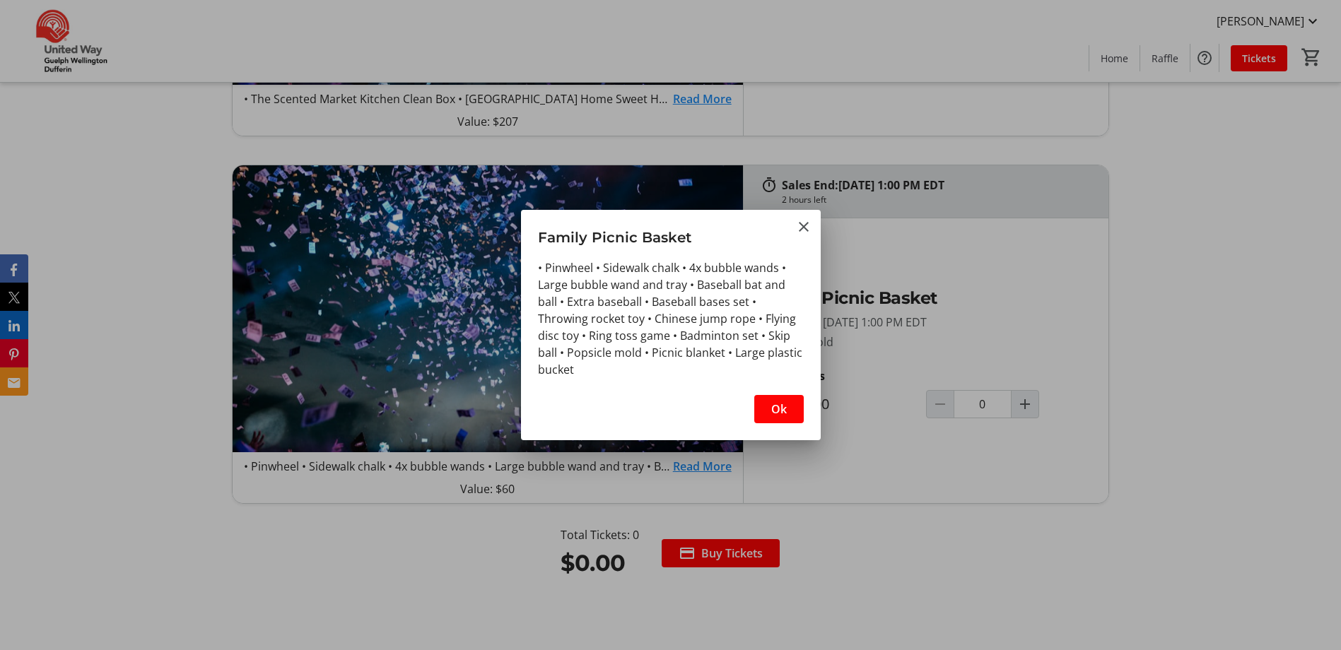
scroll to position [0, 0]
click at [804, 229] on mat-icon "Close" at bounding box center [803, 226] width 17 height 17
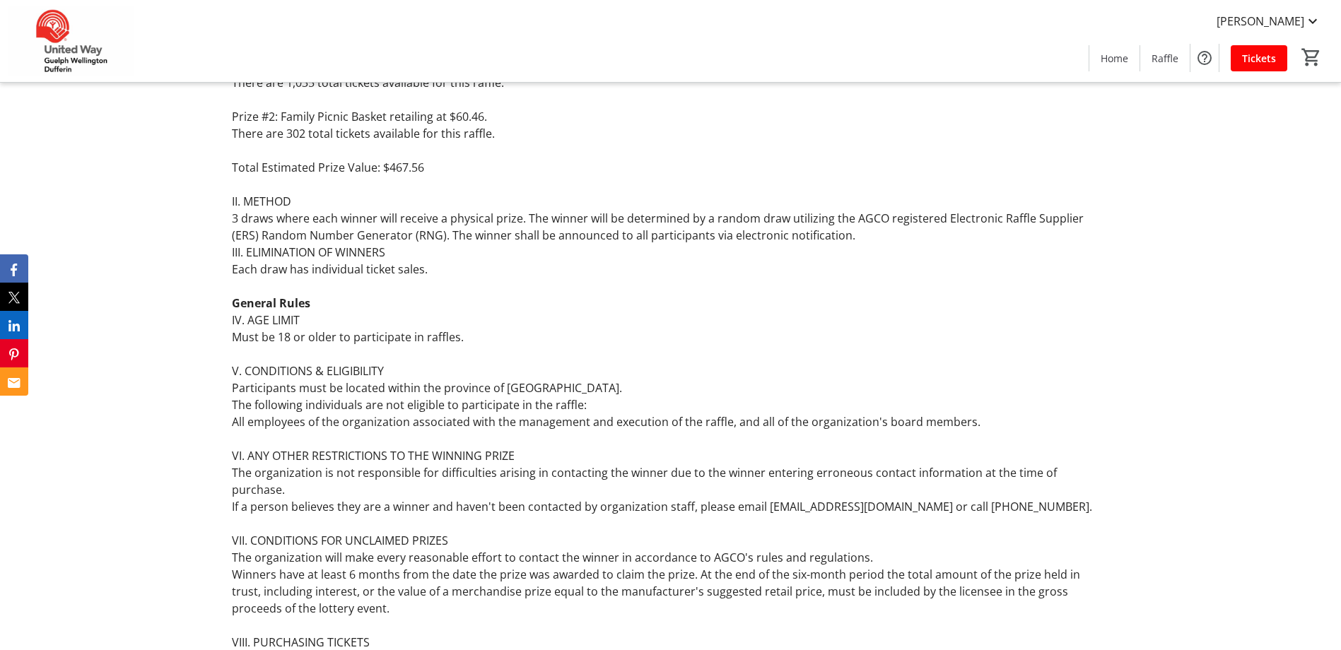
scroll to position [2898, 0]
